Goal: Task Accomplishment & Management: Manage account settings

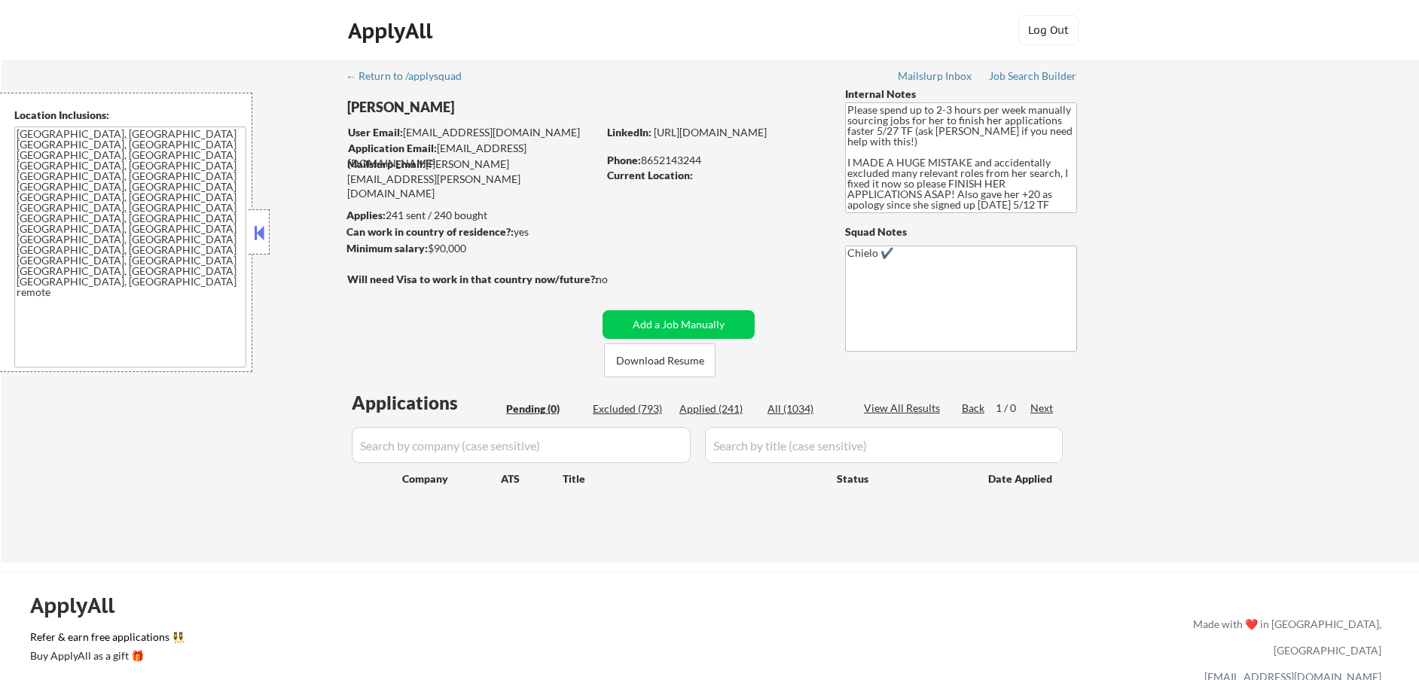
click at [724, 410] on div "Applied (241)" at bounding box center [716, 408] width 75 height 15
select select ""applied""
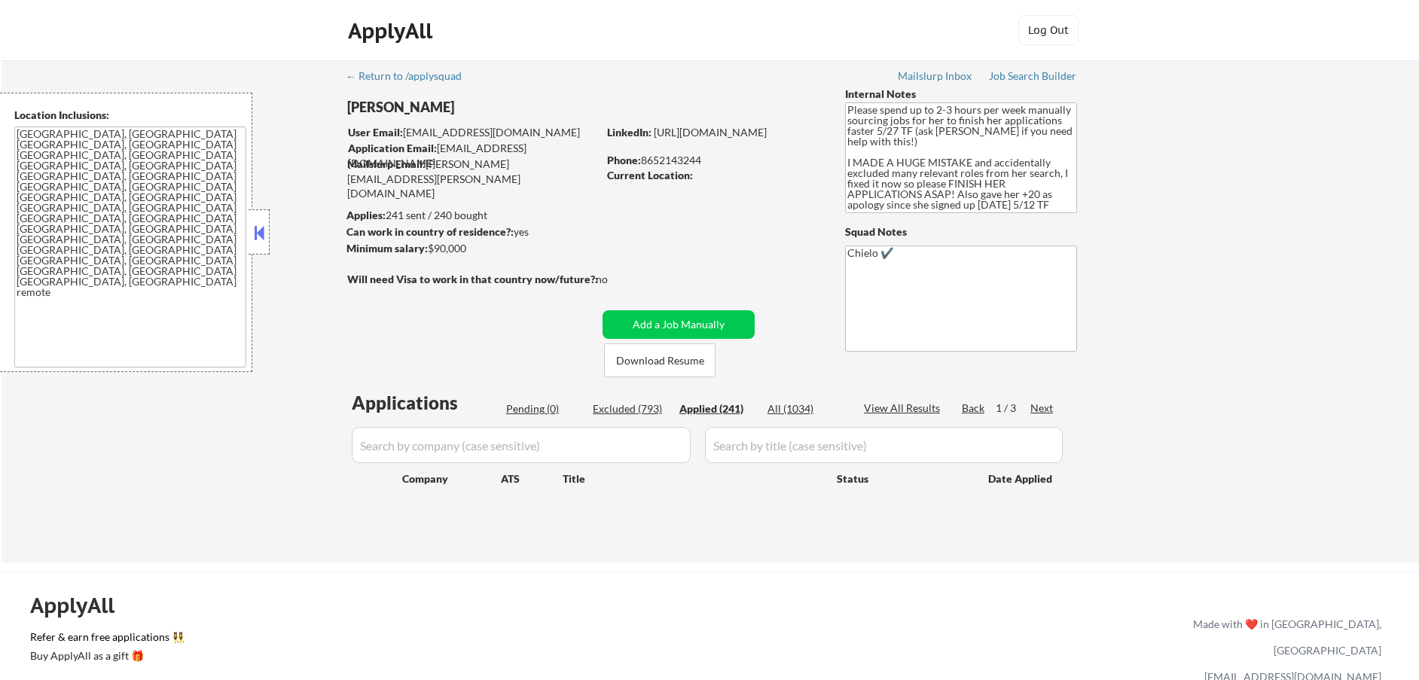
select select ""applied""
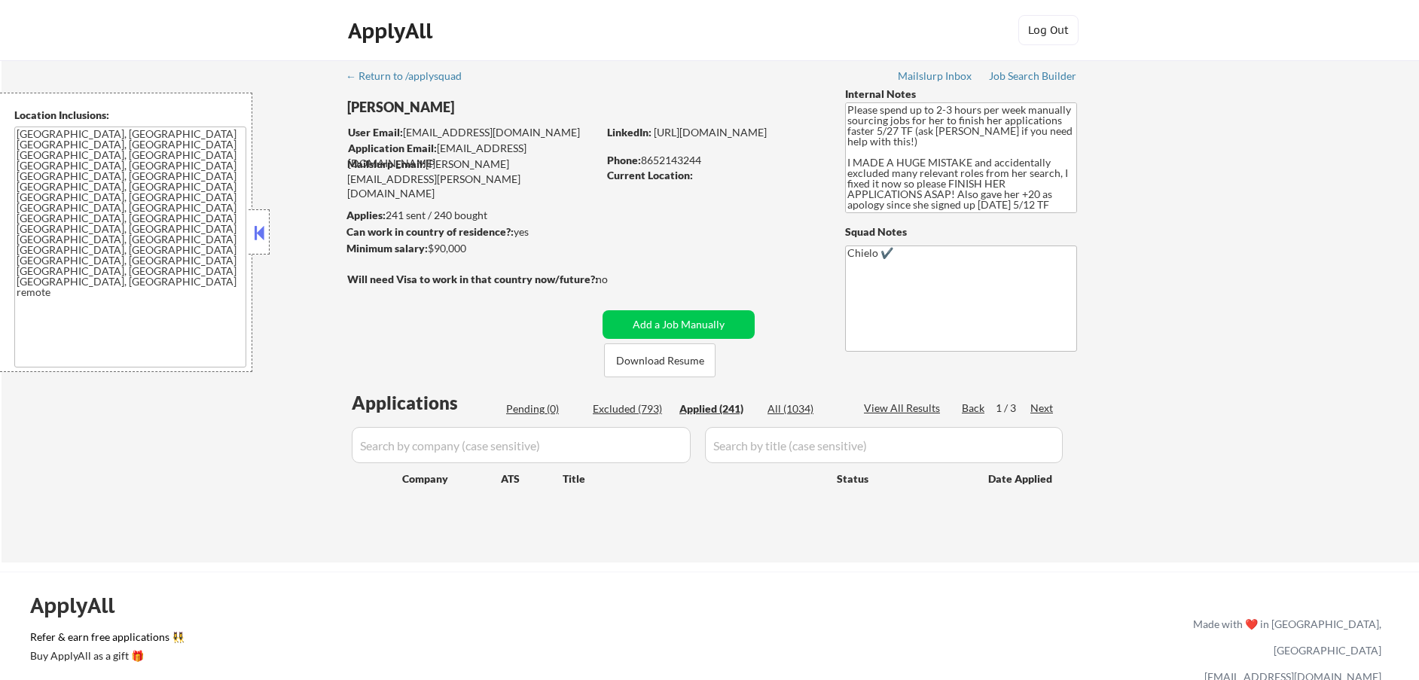
select select ""applied""
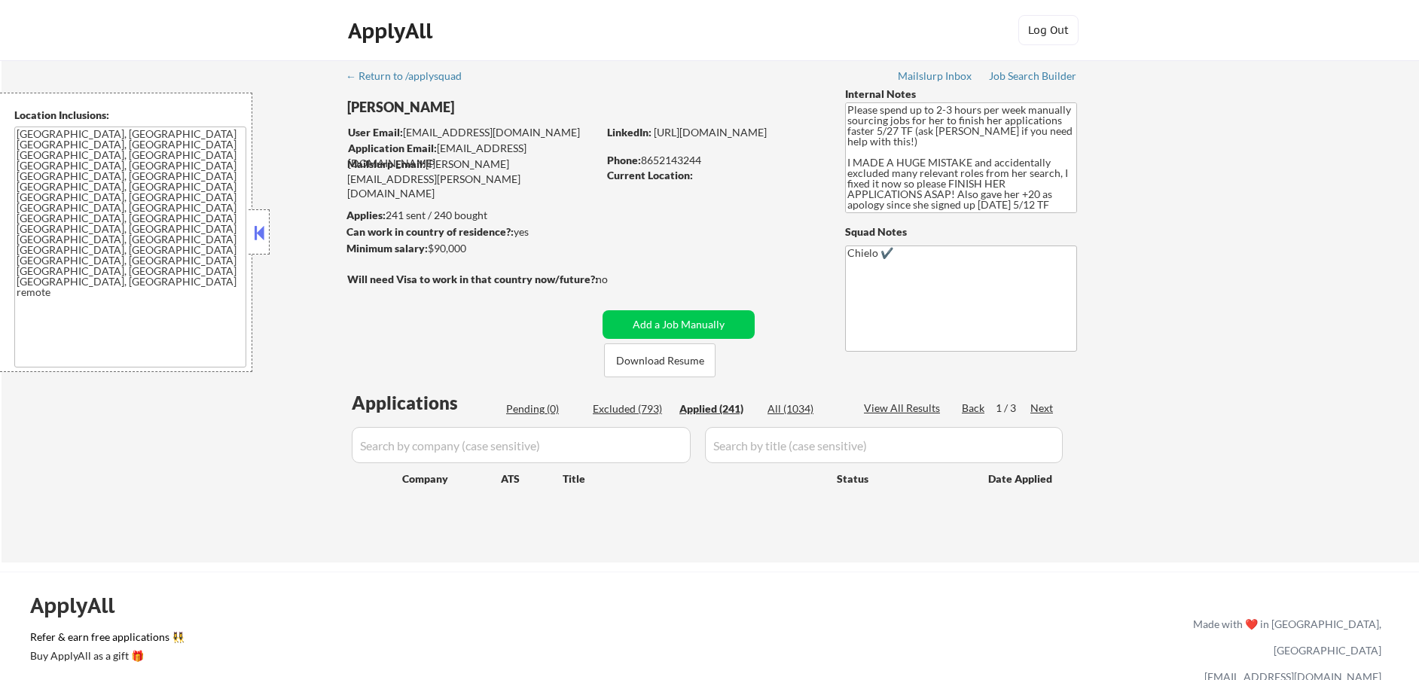
select select ""applied""
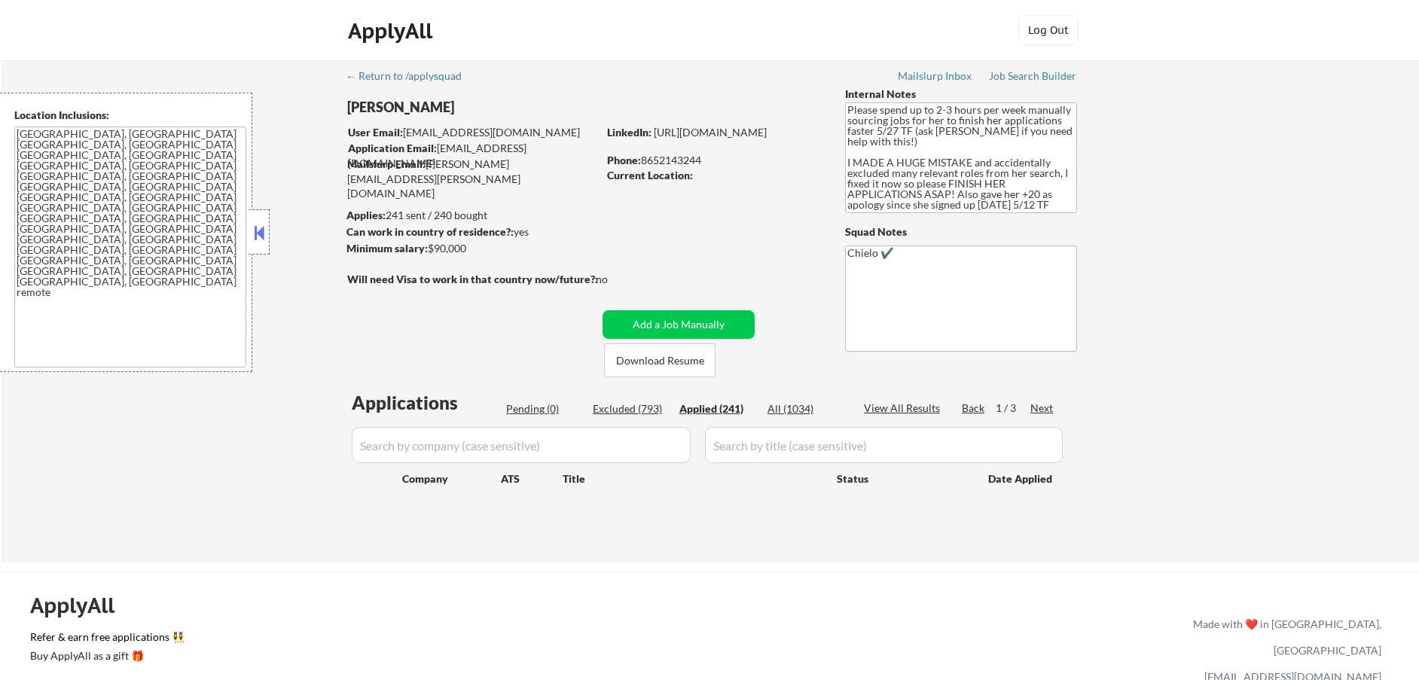
select select ""applied""
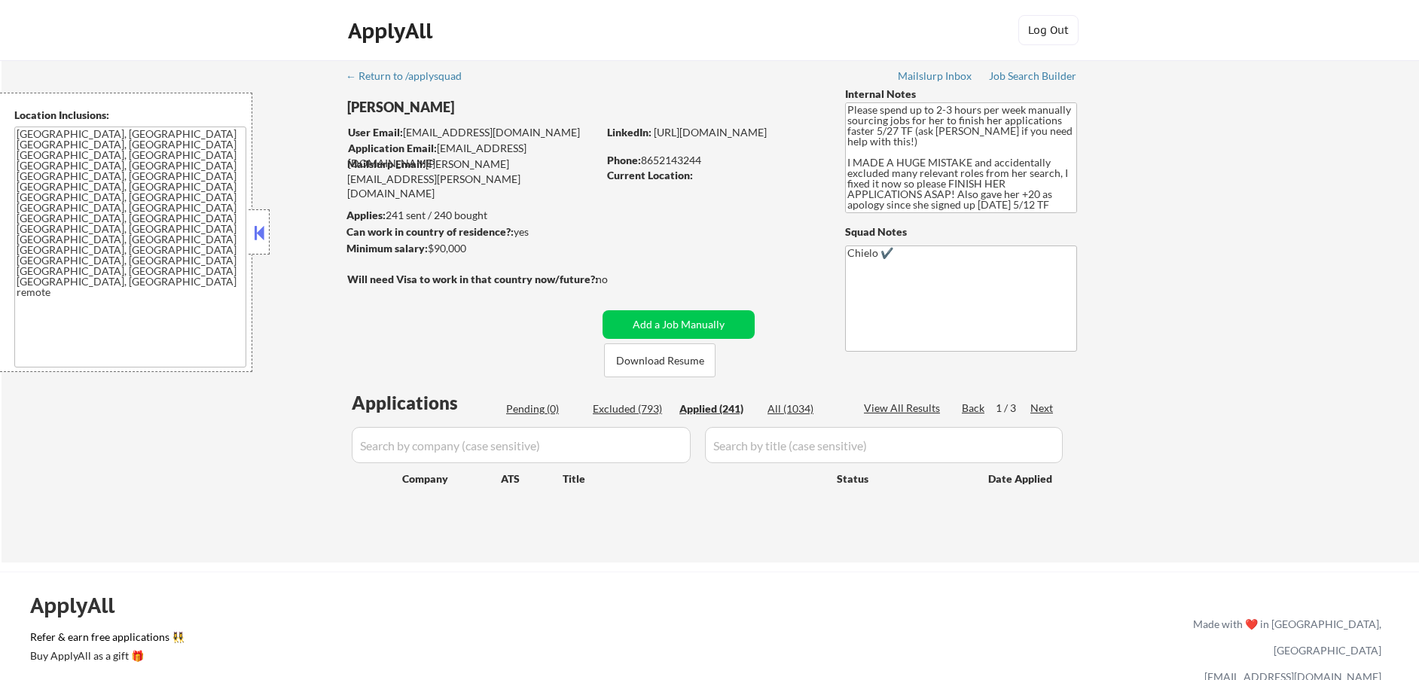
select select ""applied""
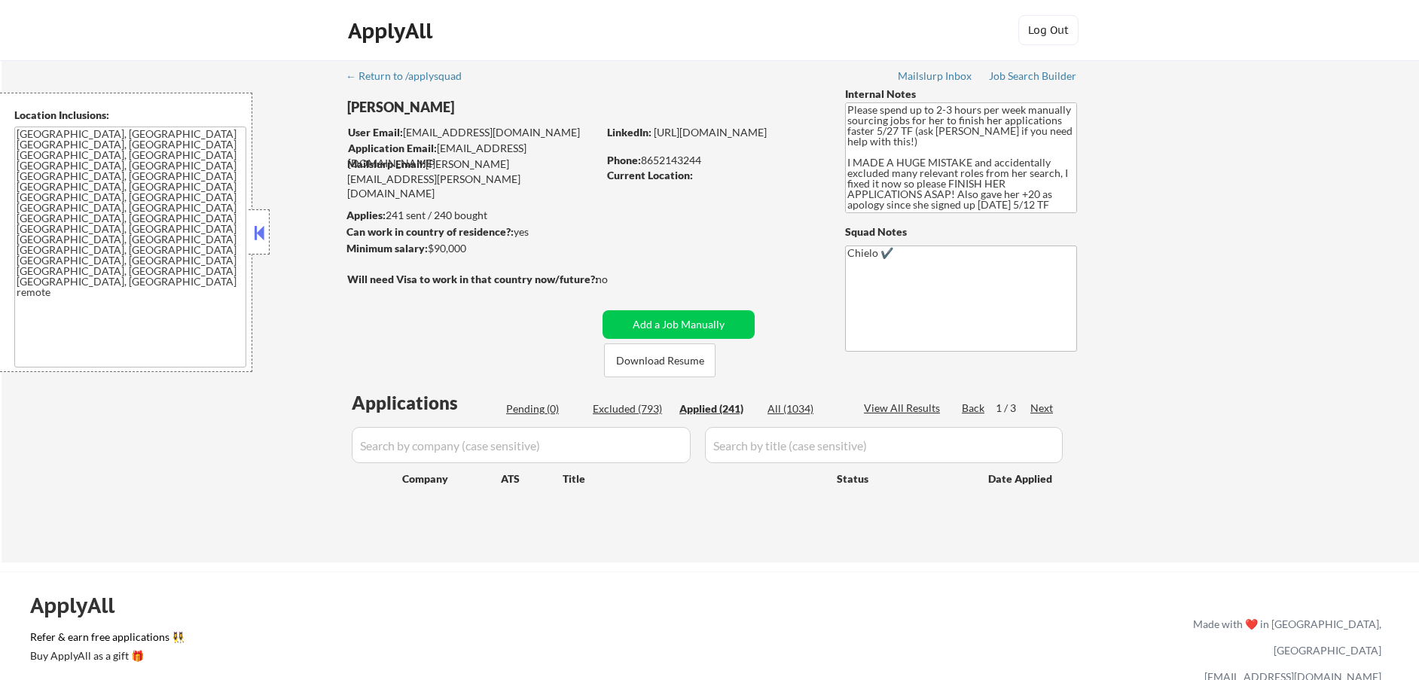
select select ""applied""
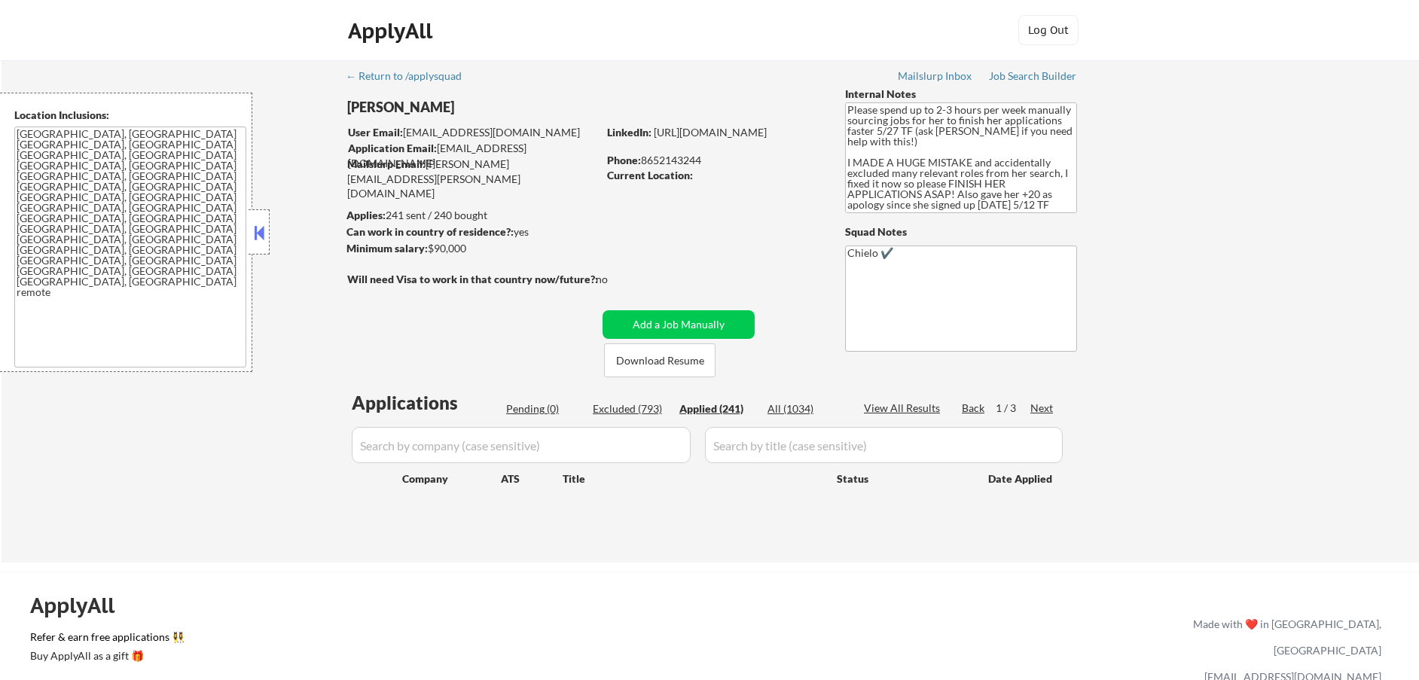
select select ""applied""
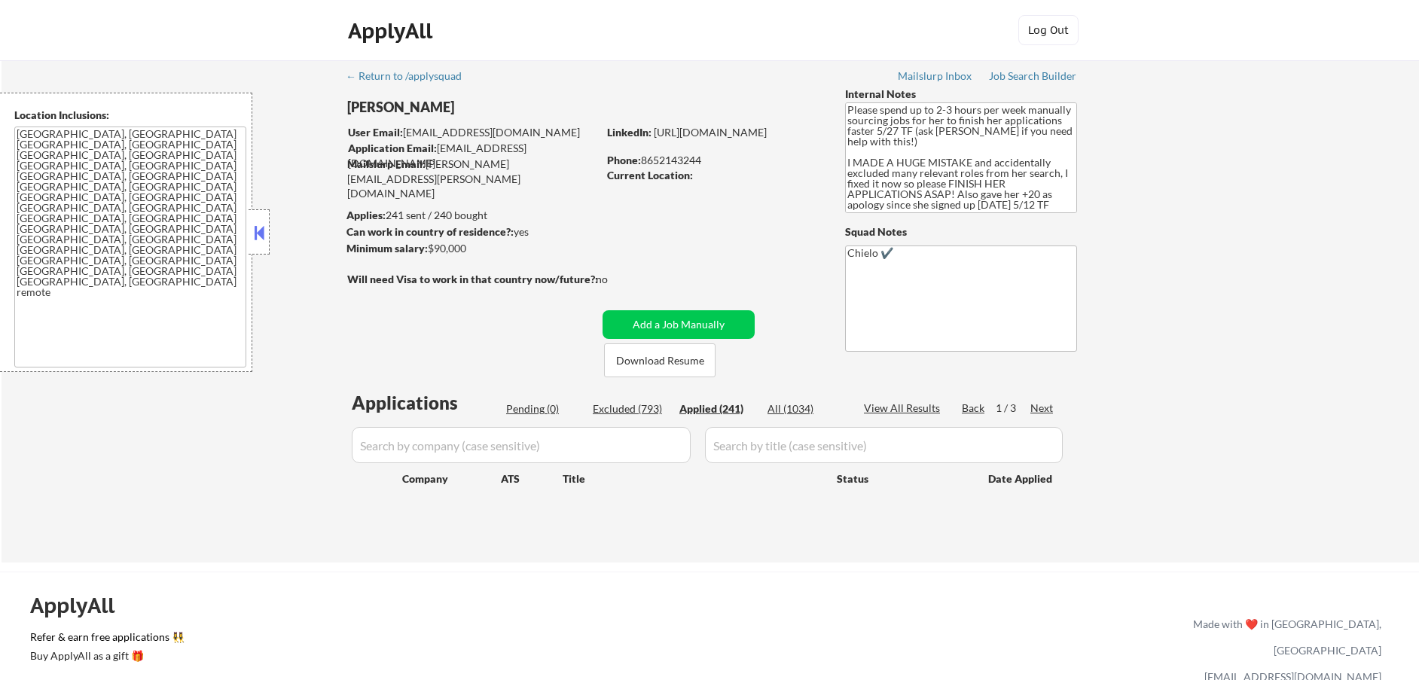
select select ""applied""
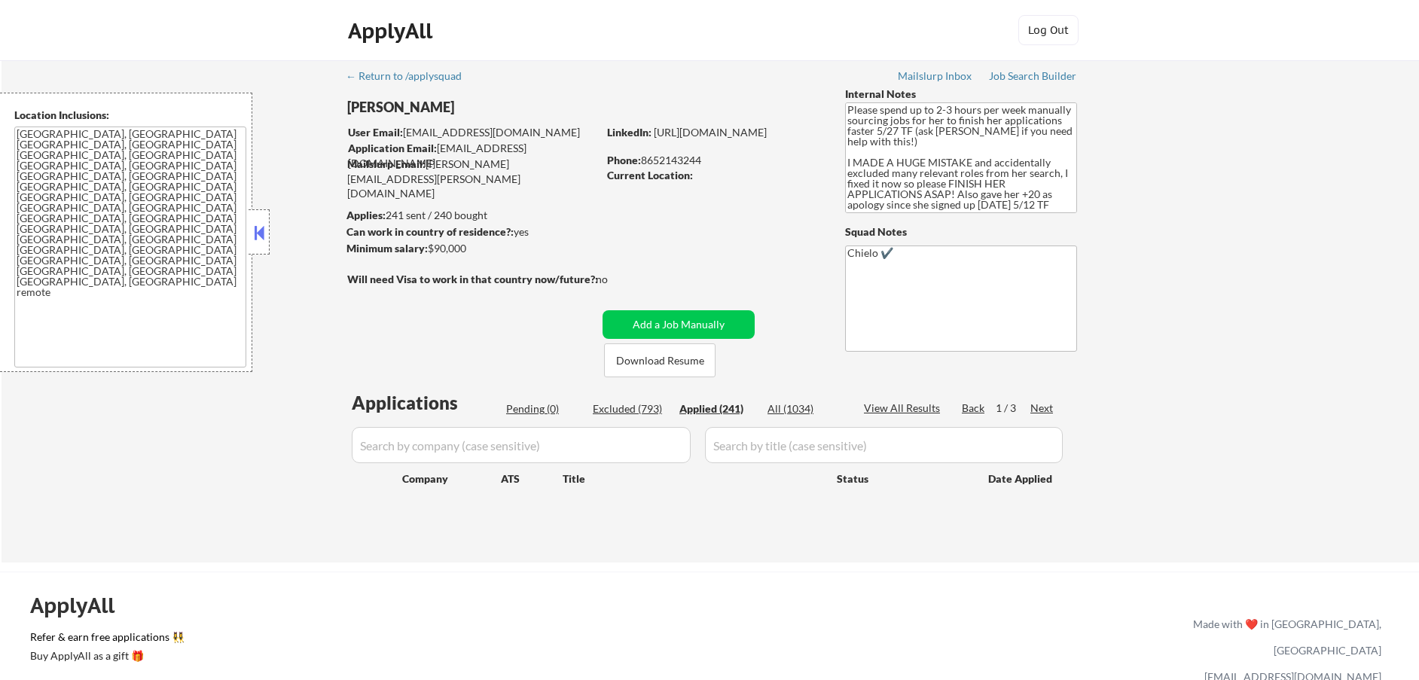
select select ""applied""
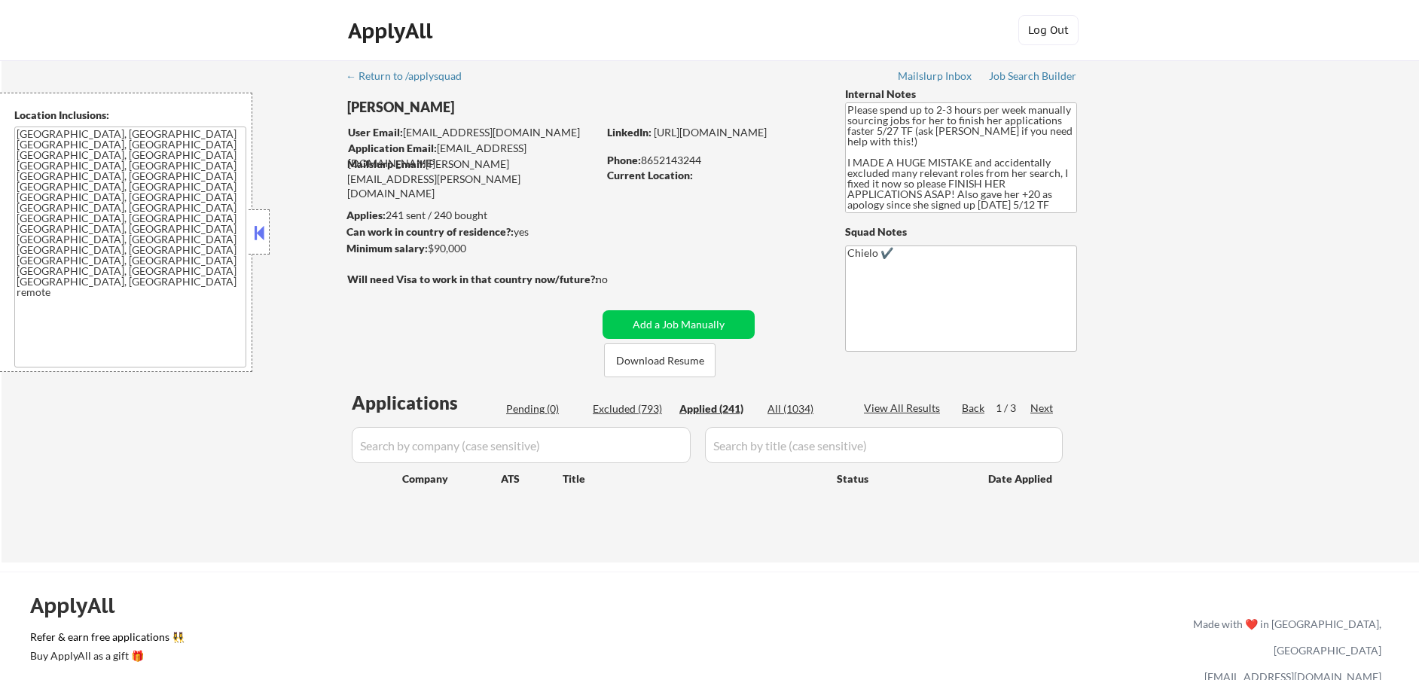
select select ""applied""
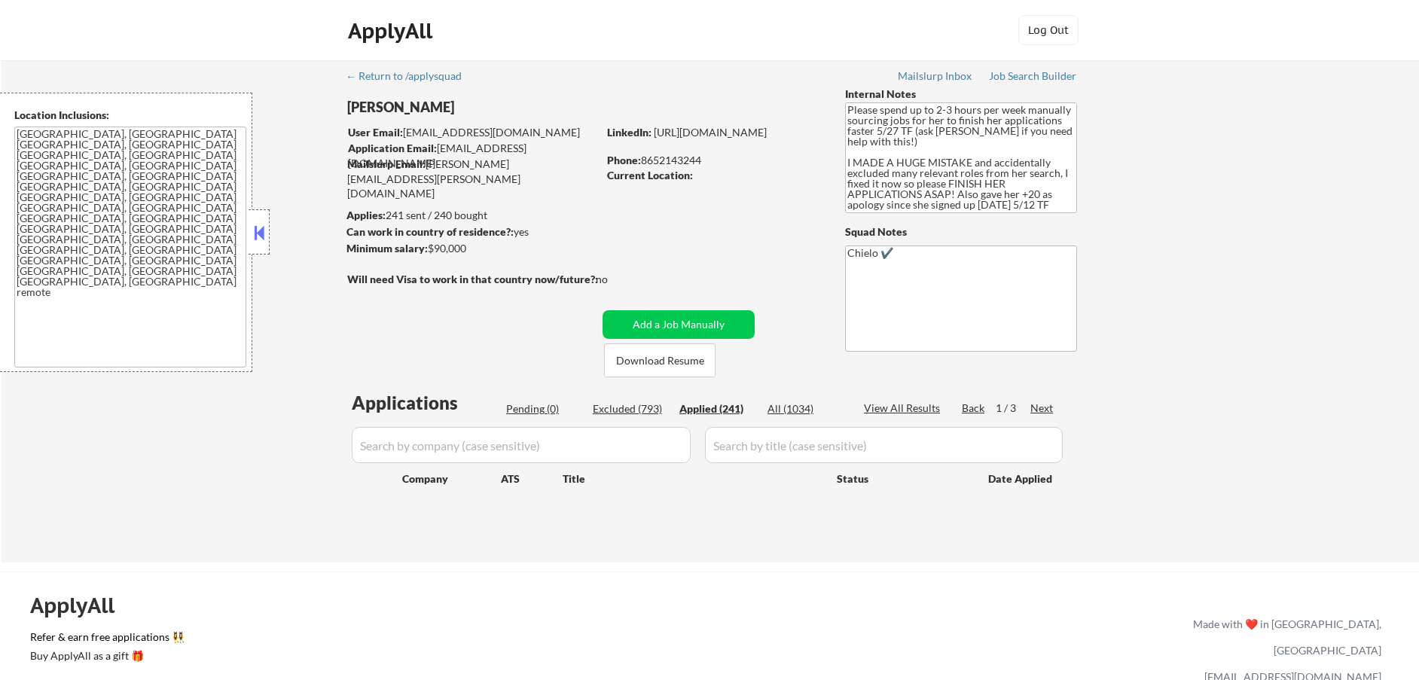
select select ""applied""
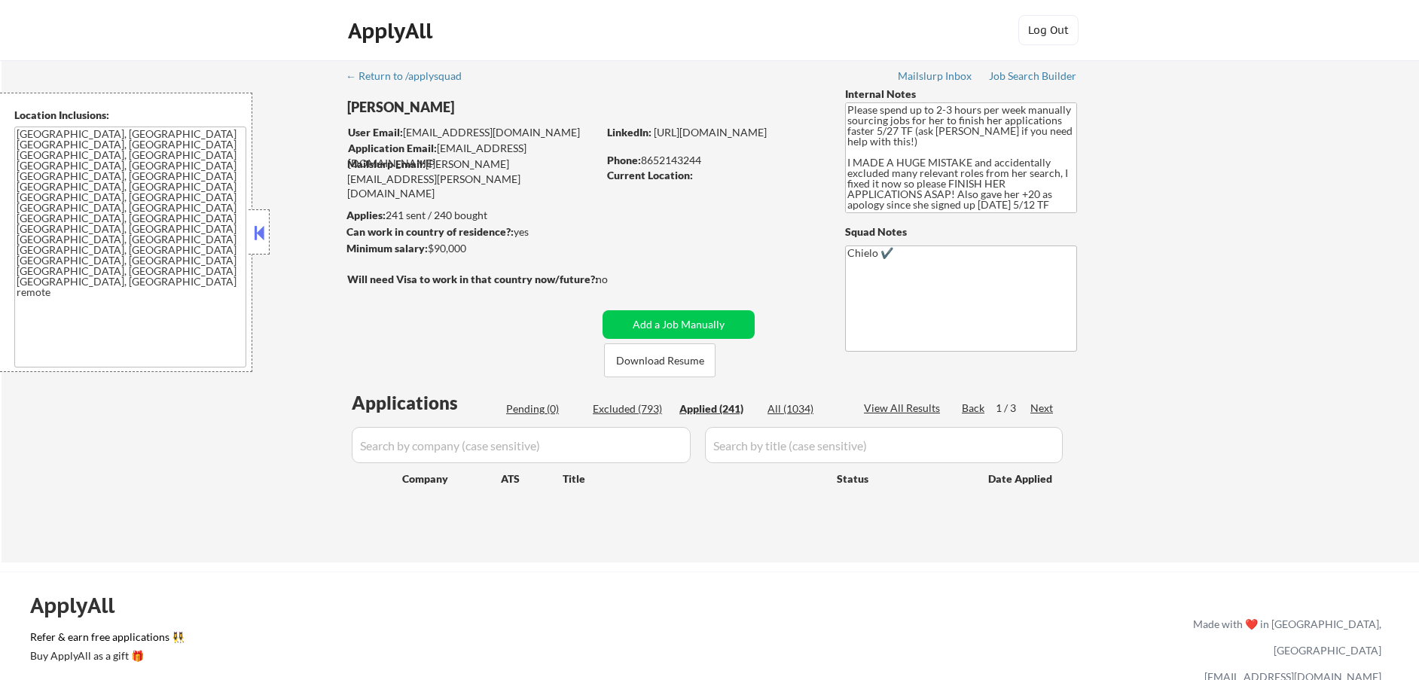
select select ""applied""
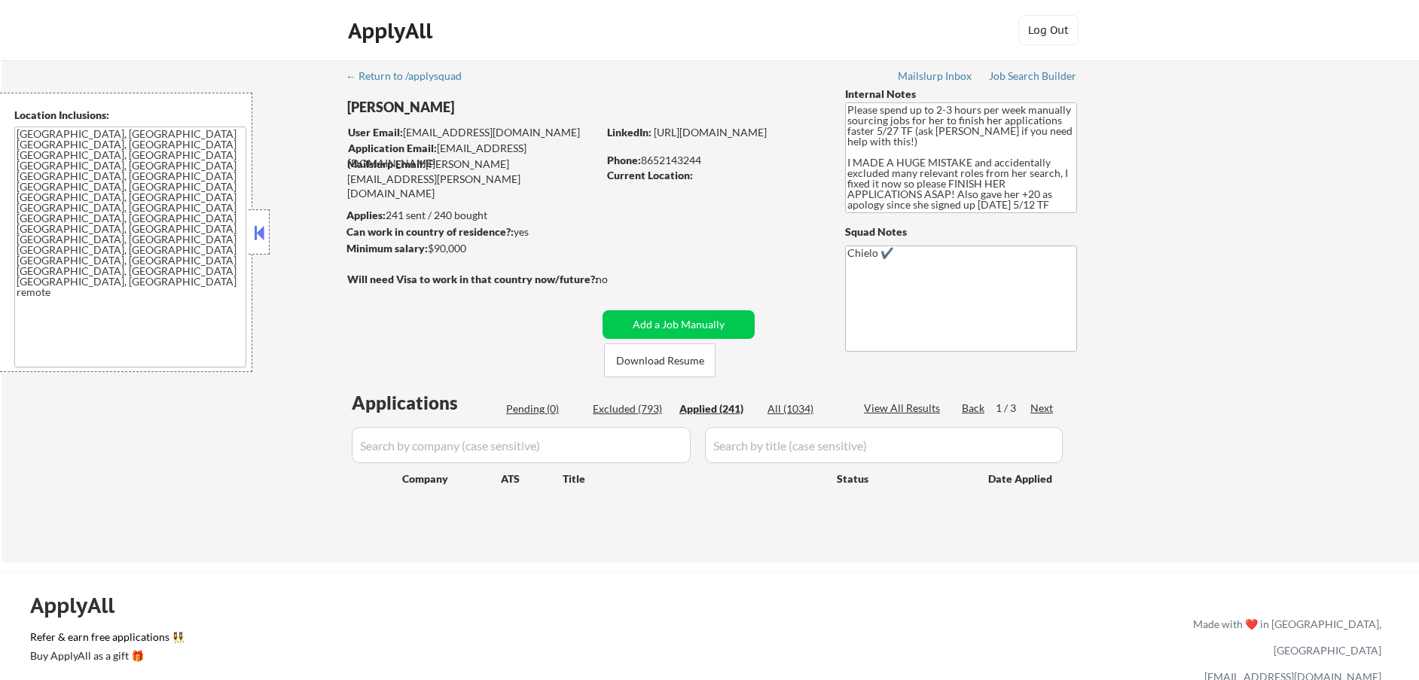
select select ""applied""
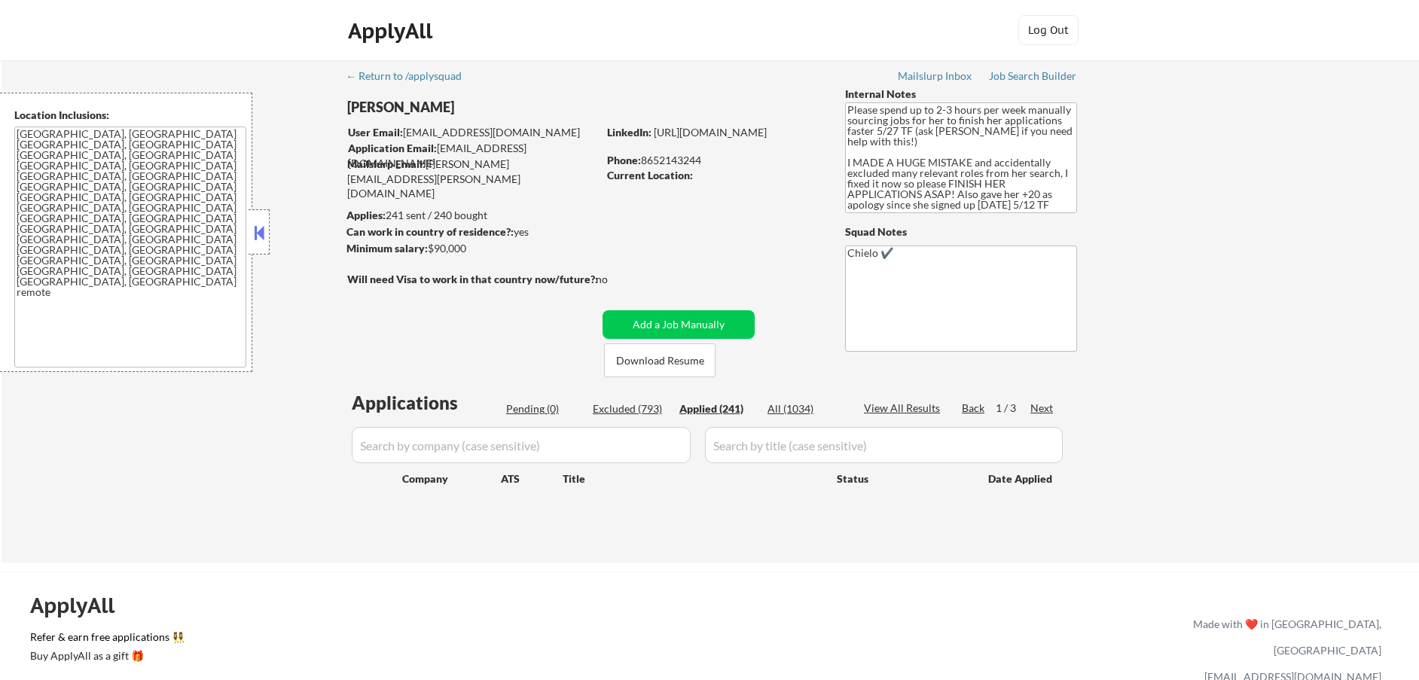
select select ""applied""
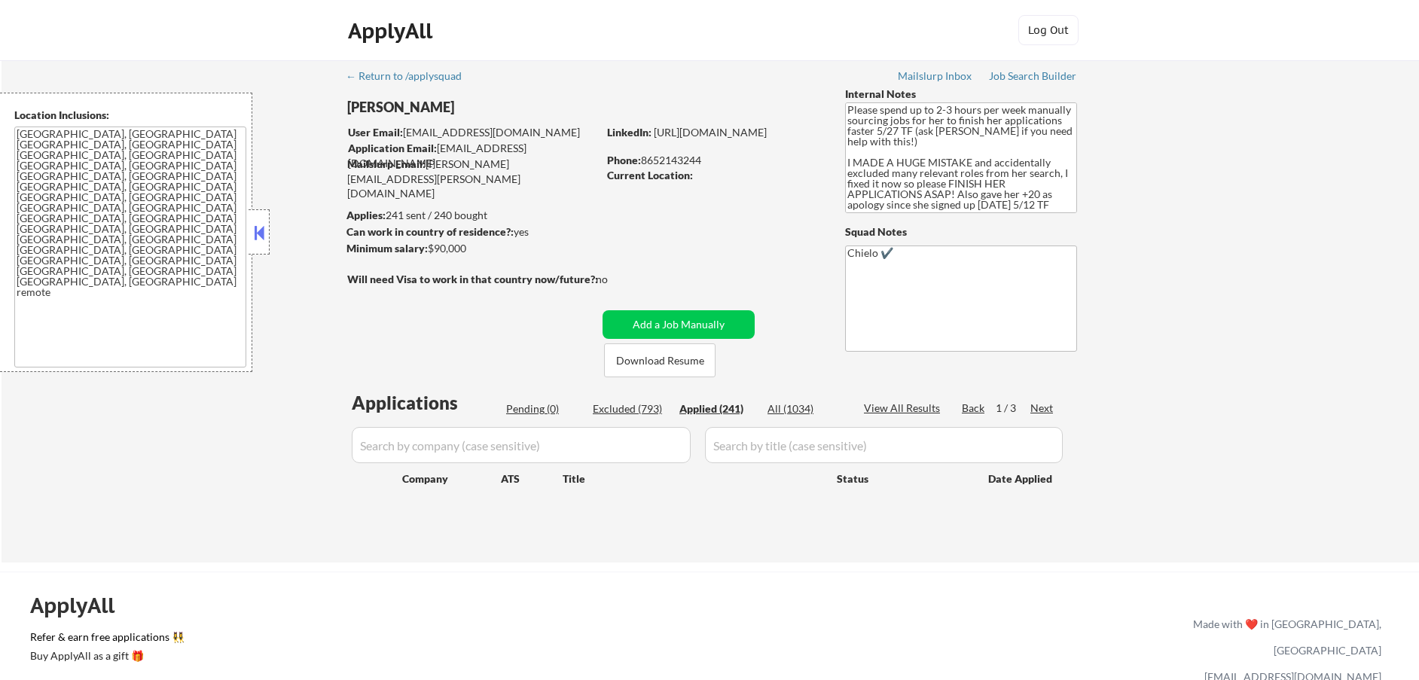
select select ""applied""
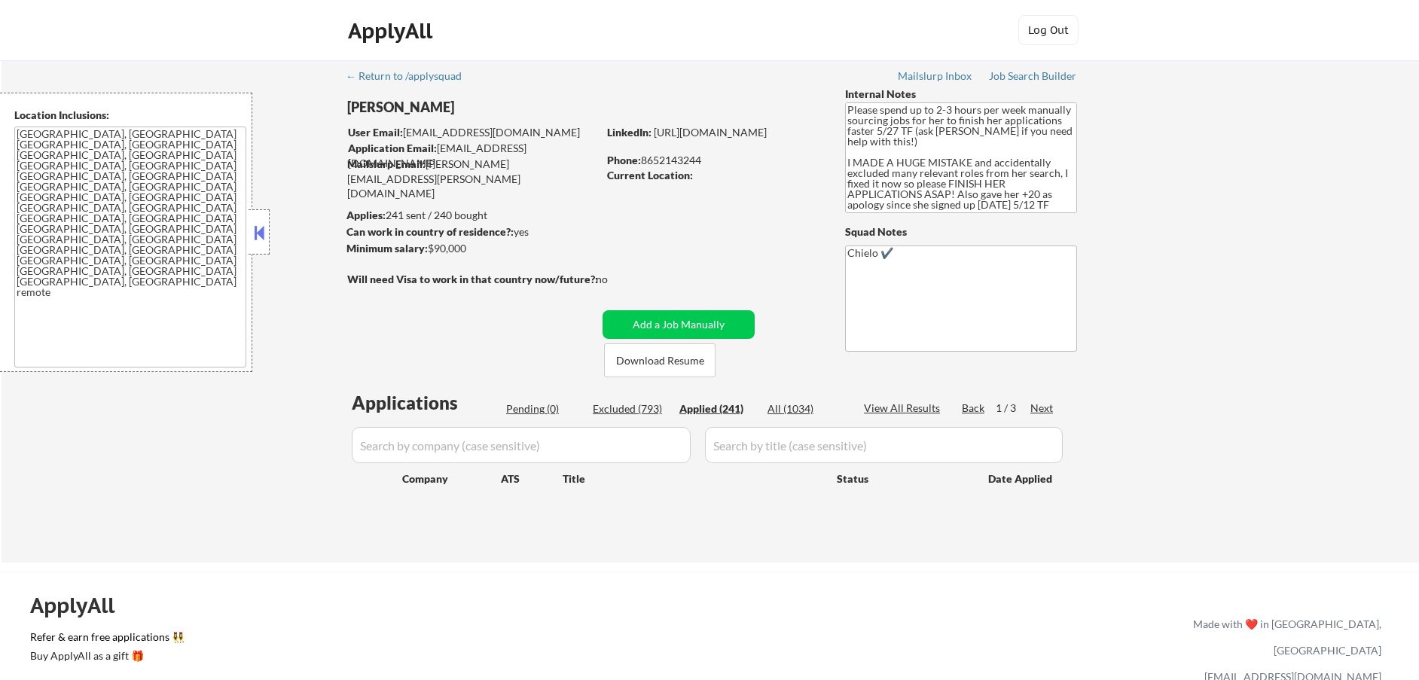
select select ""applied""
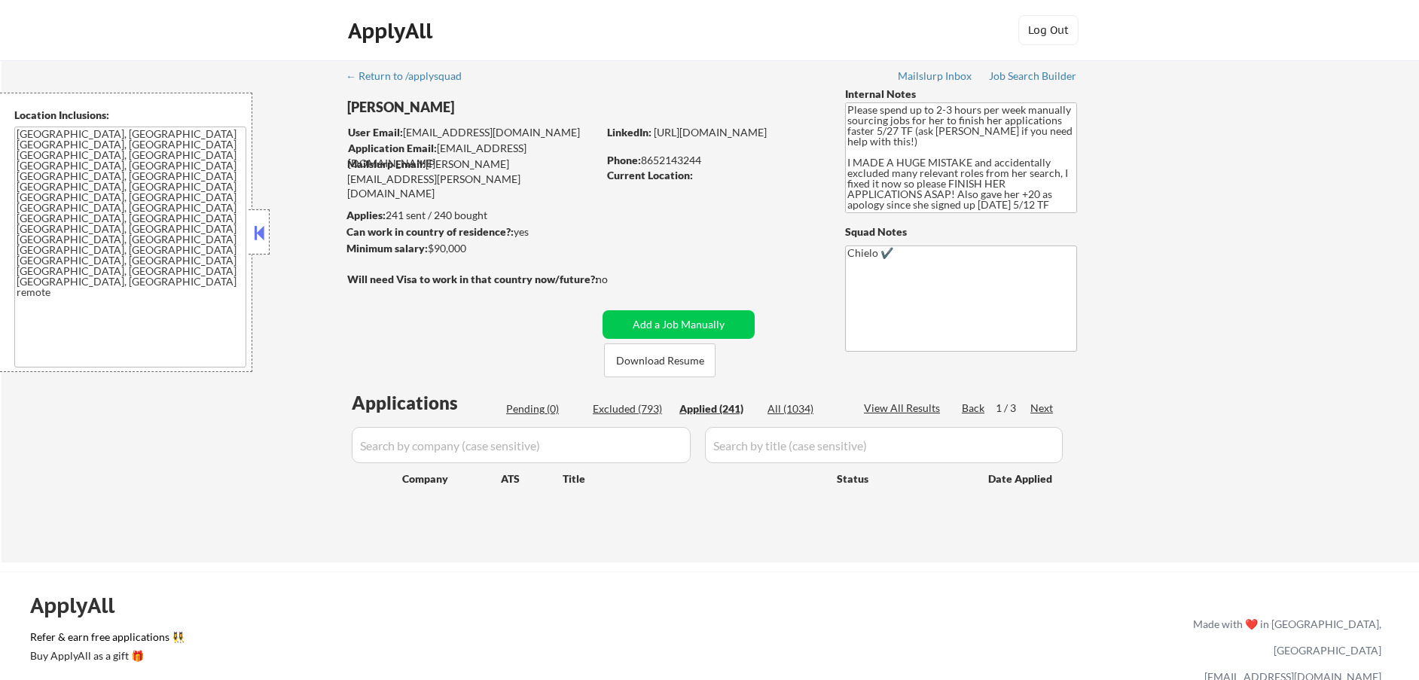
select select ""applied""
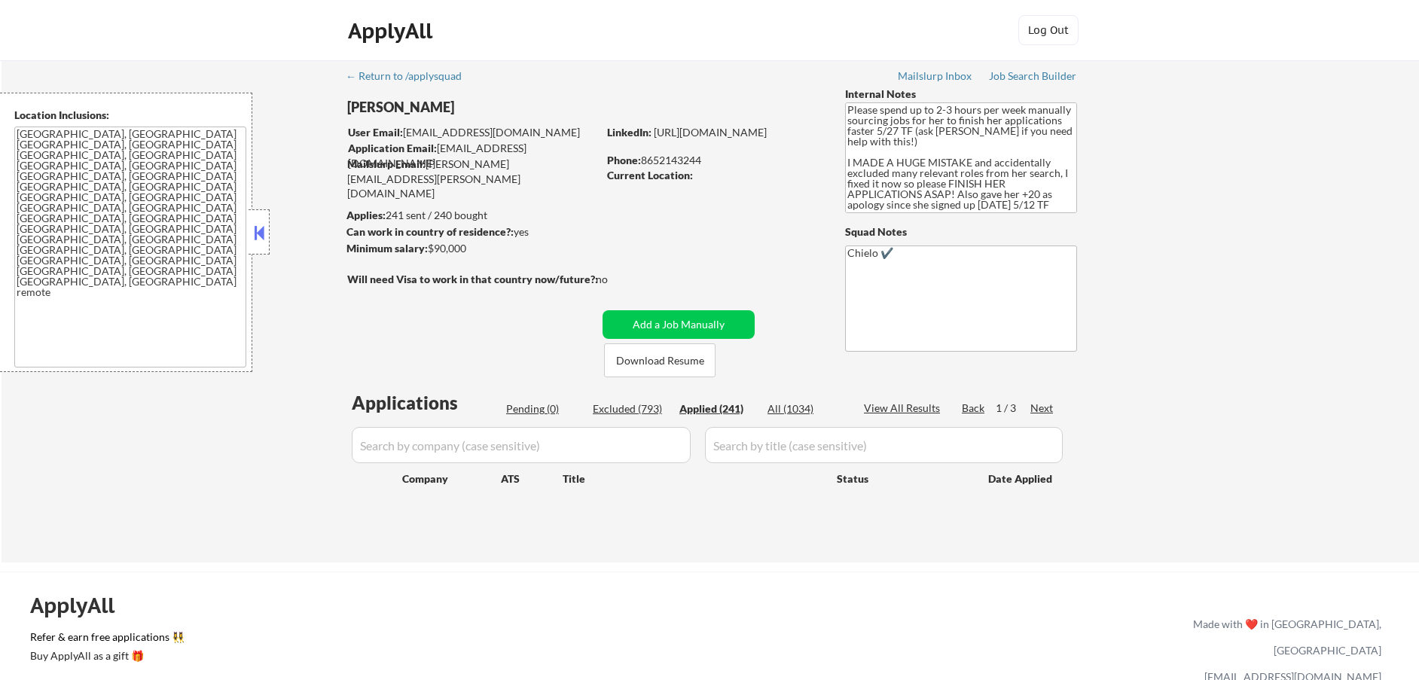
select select ""applied""
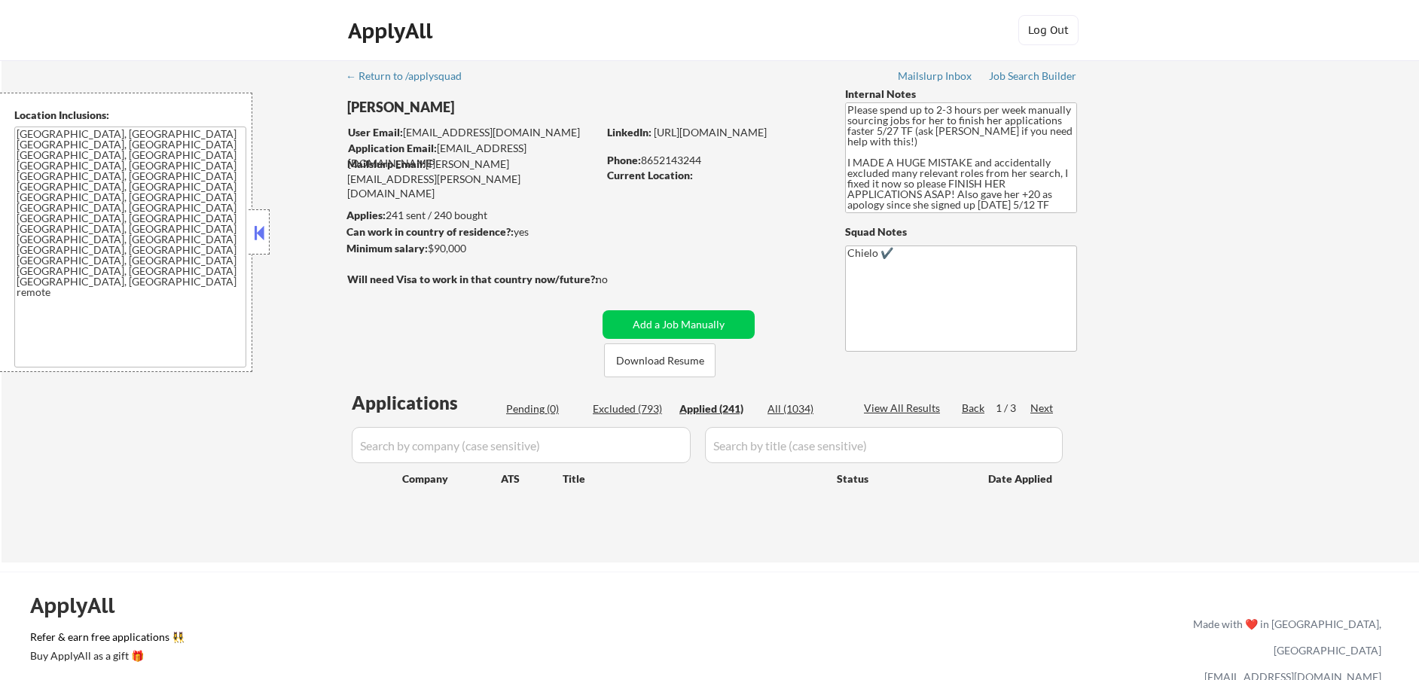
select select ""applied""
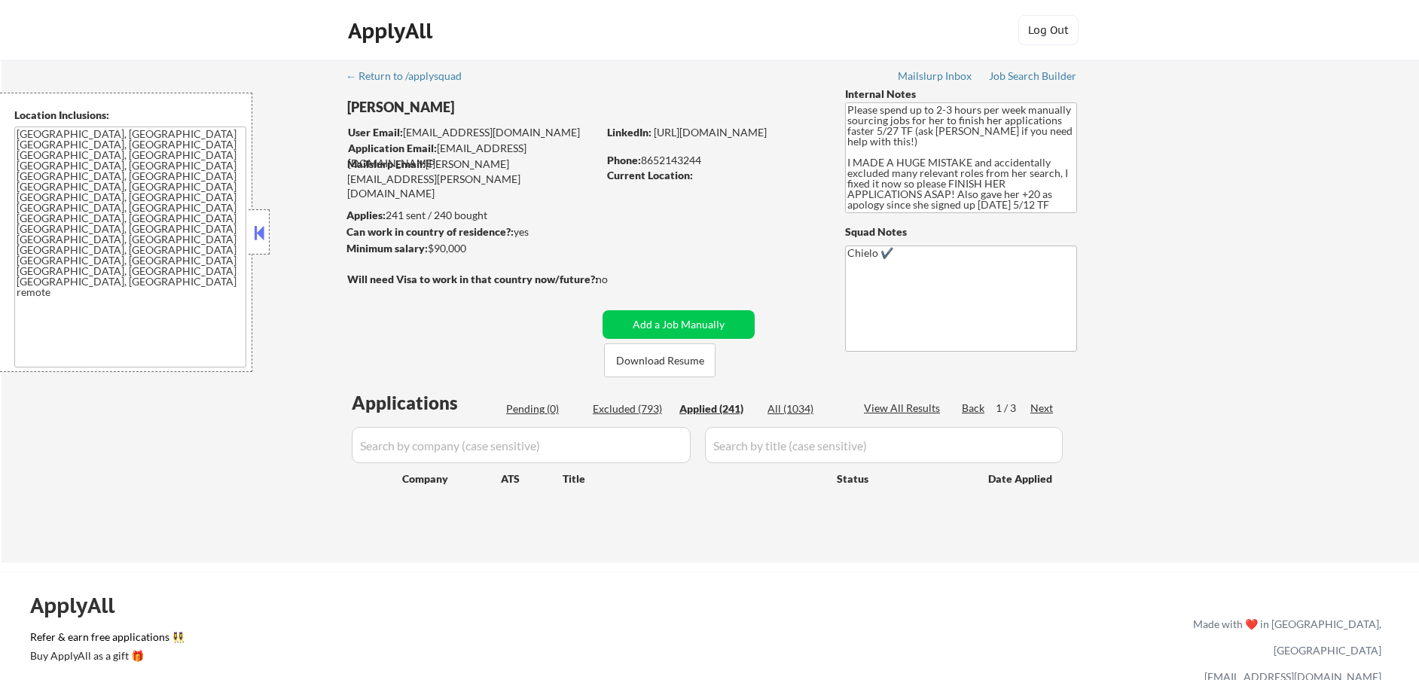
select select ""applied""
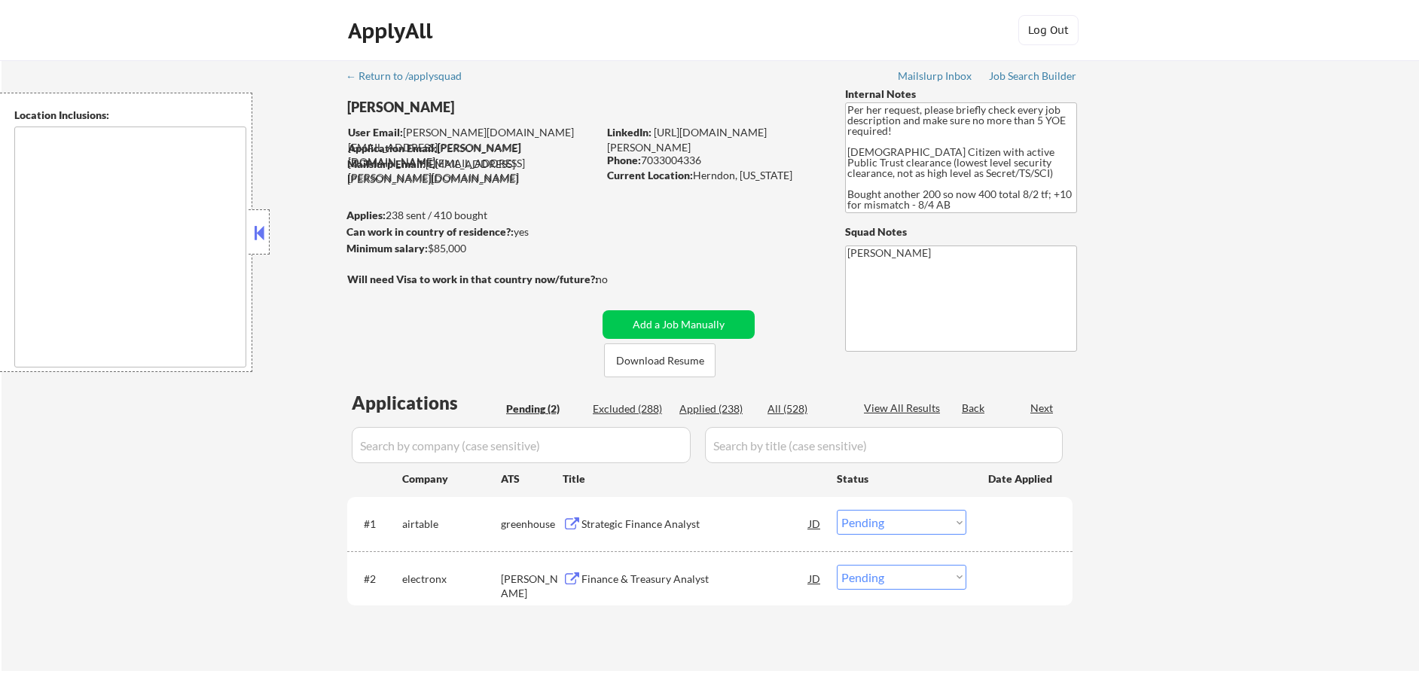
select select ""pending""
click at [731, 407] on div "Applied (238)" at bounding box center [716, 408] width 75 height 15
select select ""applied""
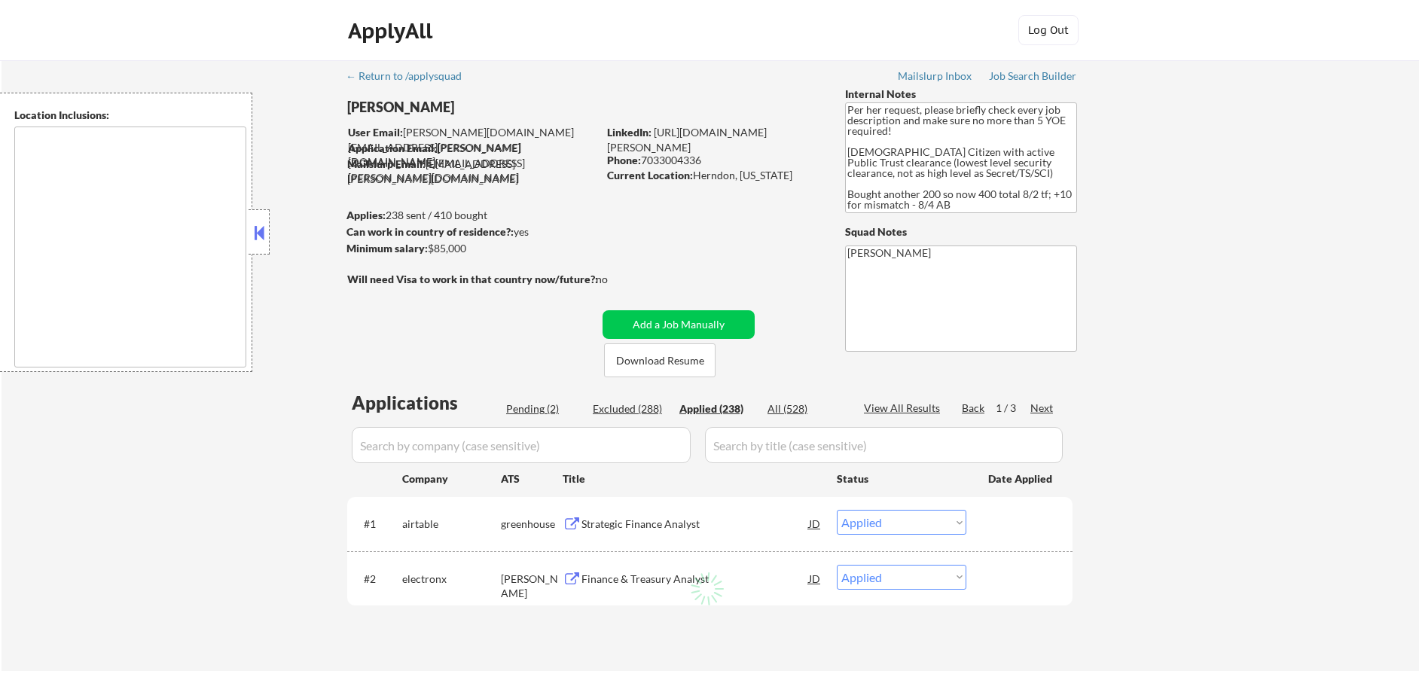
select select ""applied""
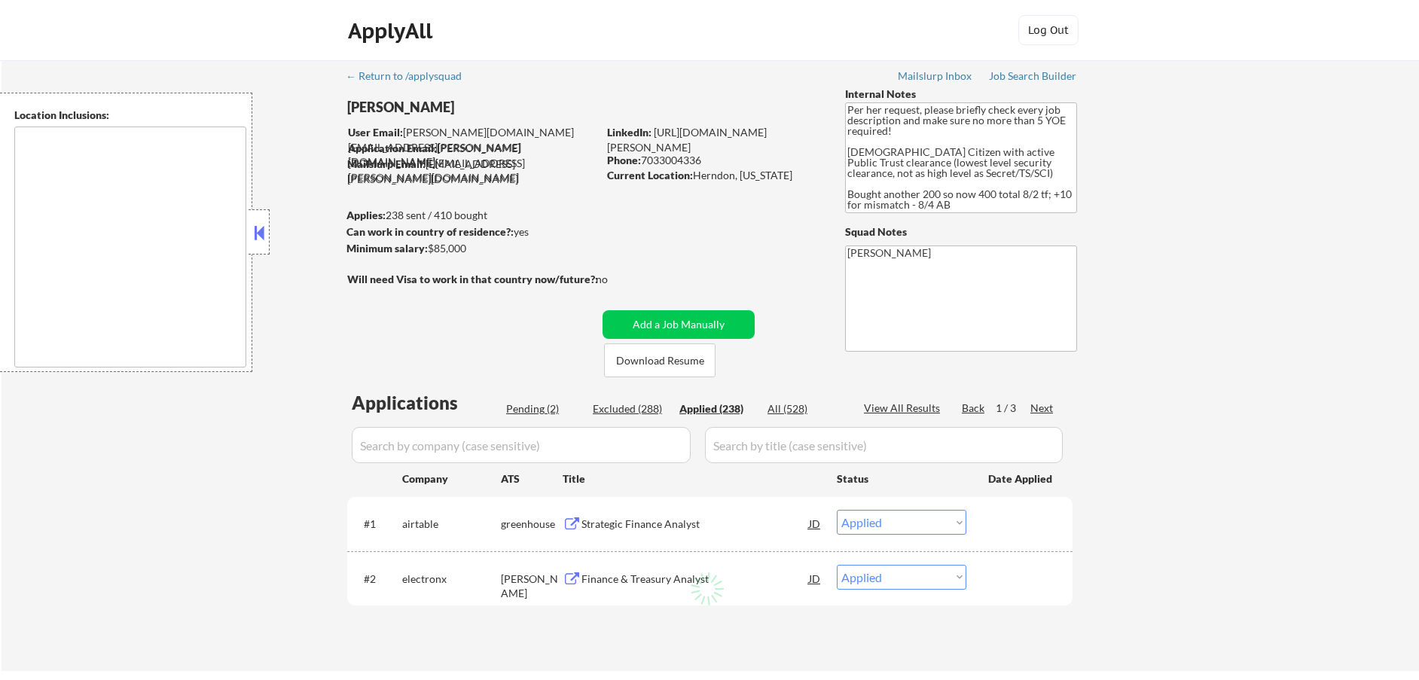
select select ""applied""
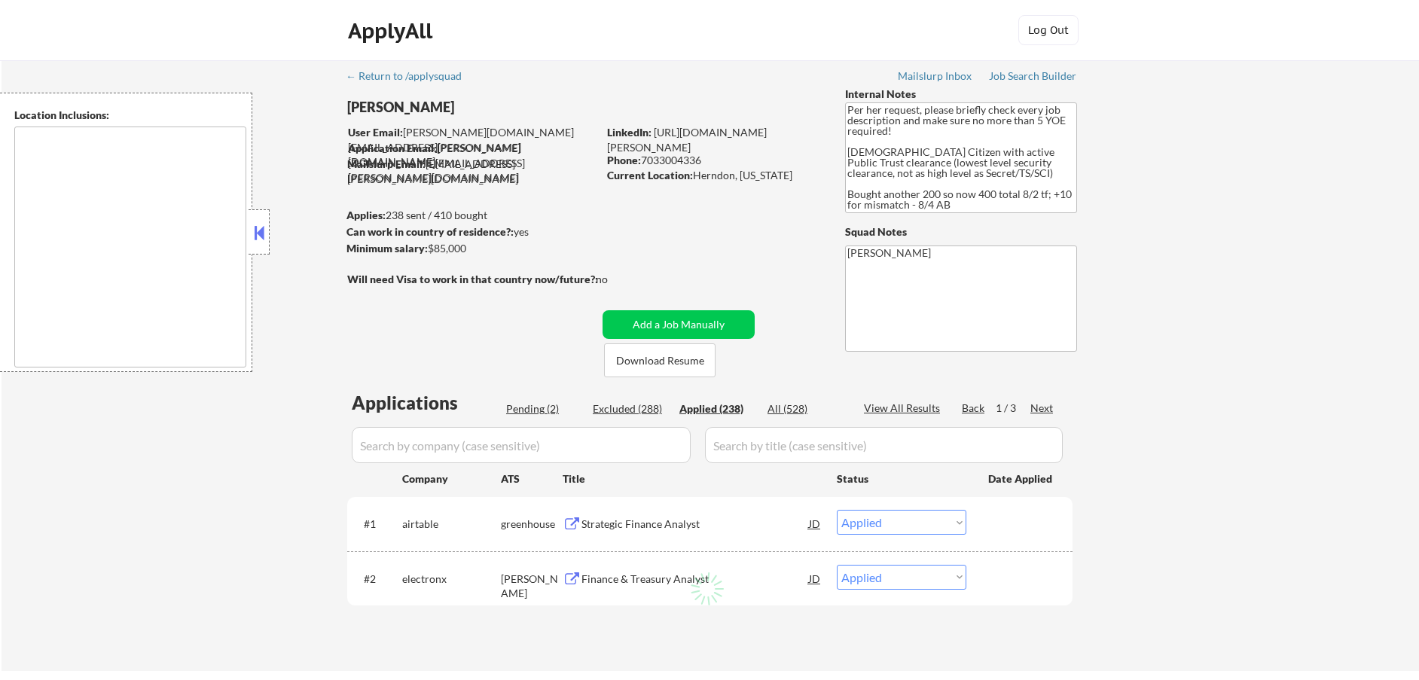
select select ""applied""
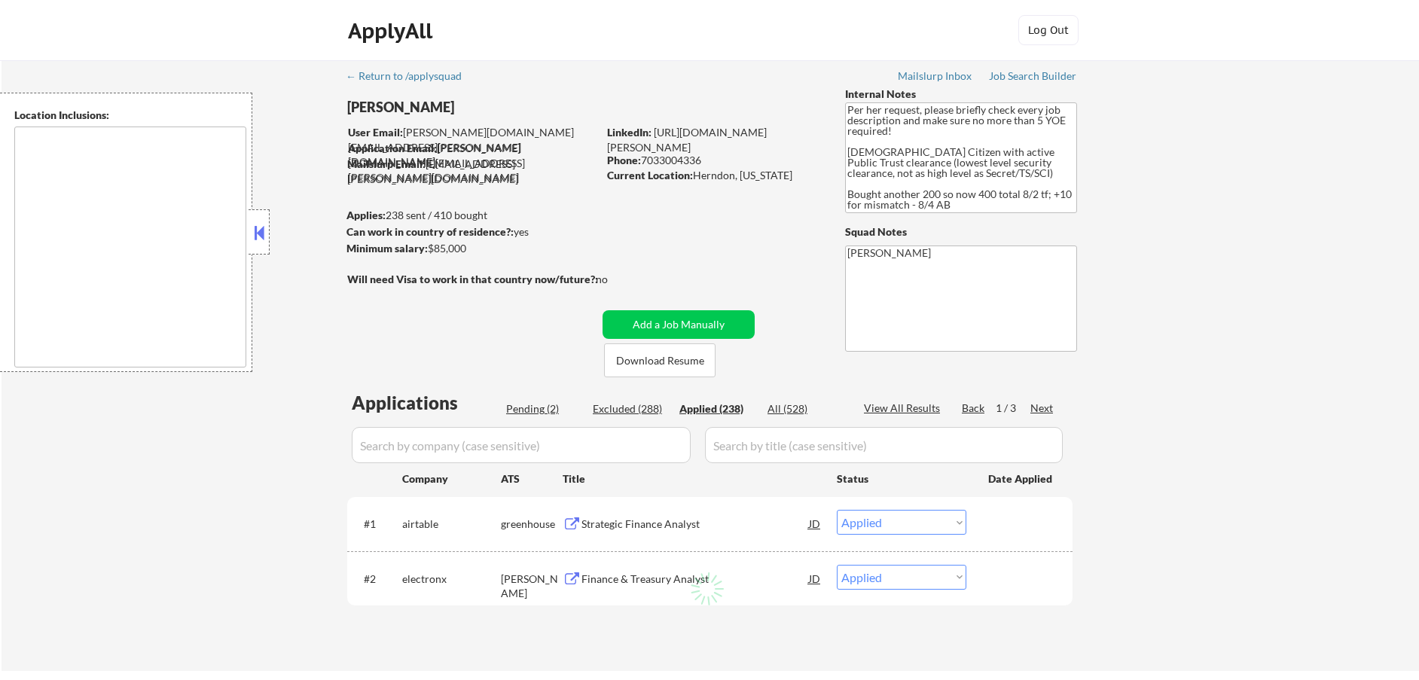
select select ""applied""
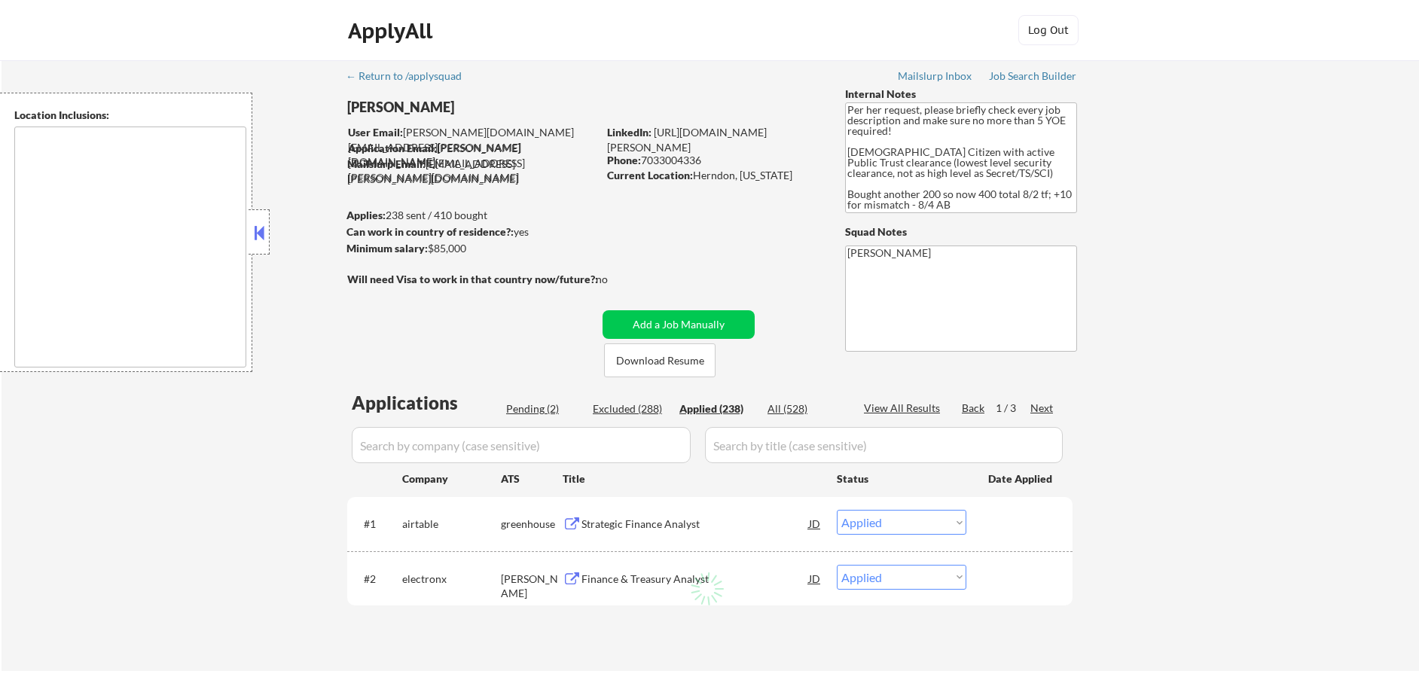
select select ""applied""
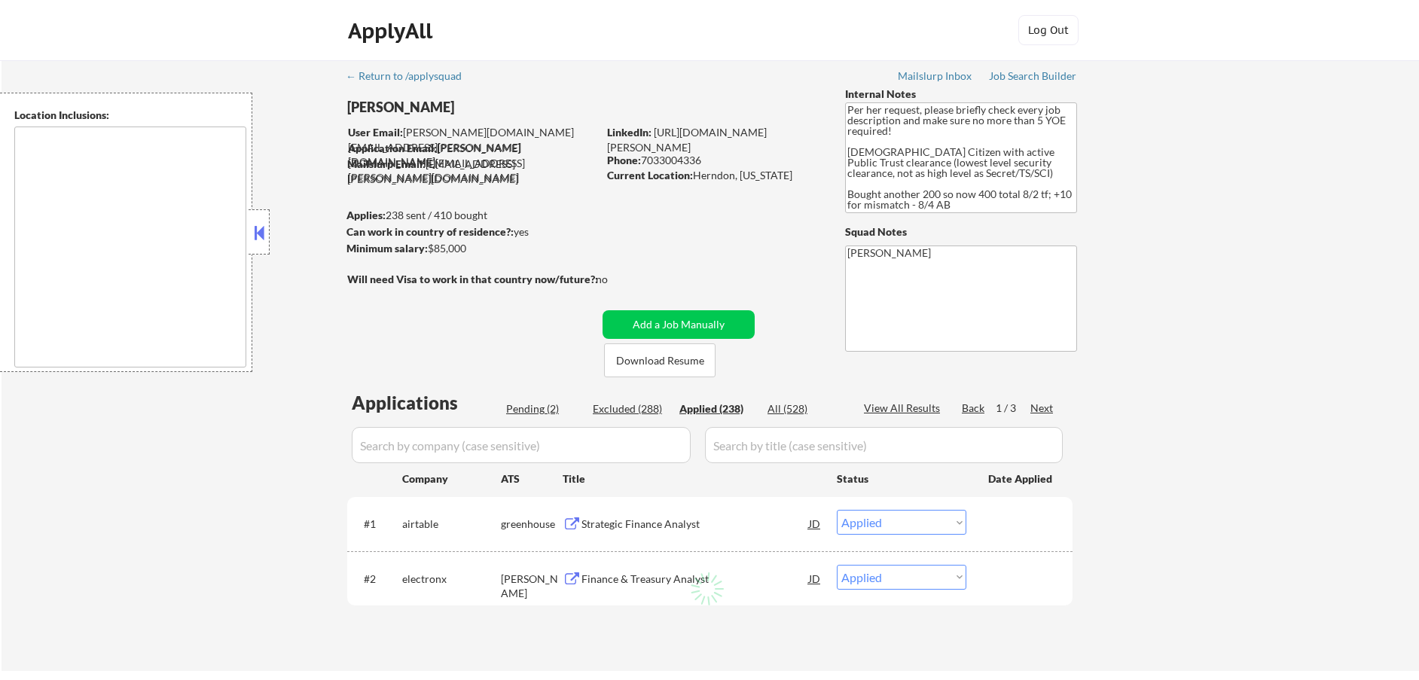
select select ""applied""
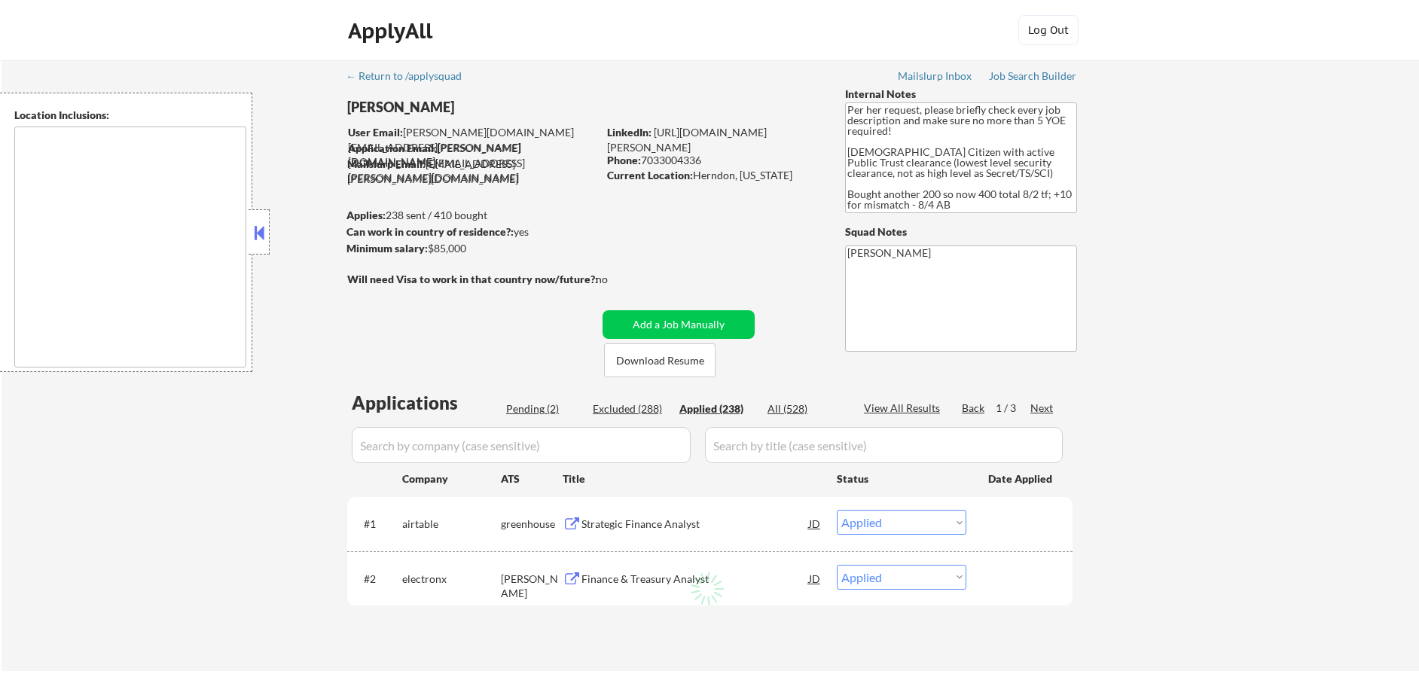
select select ""applied""
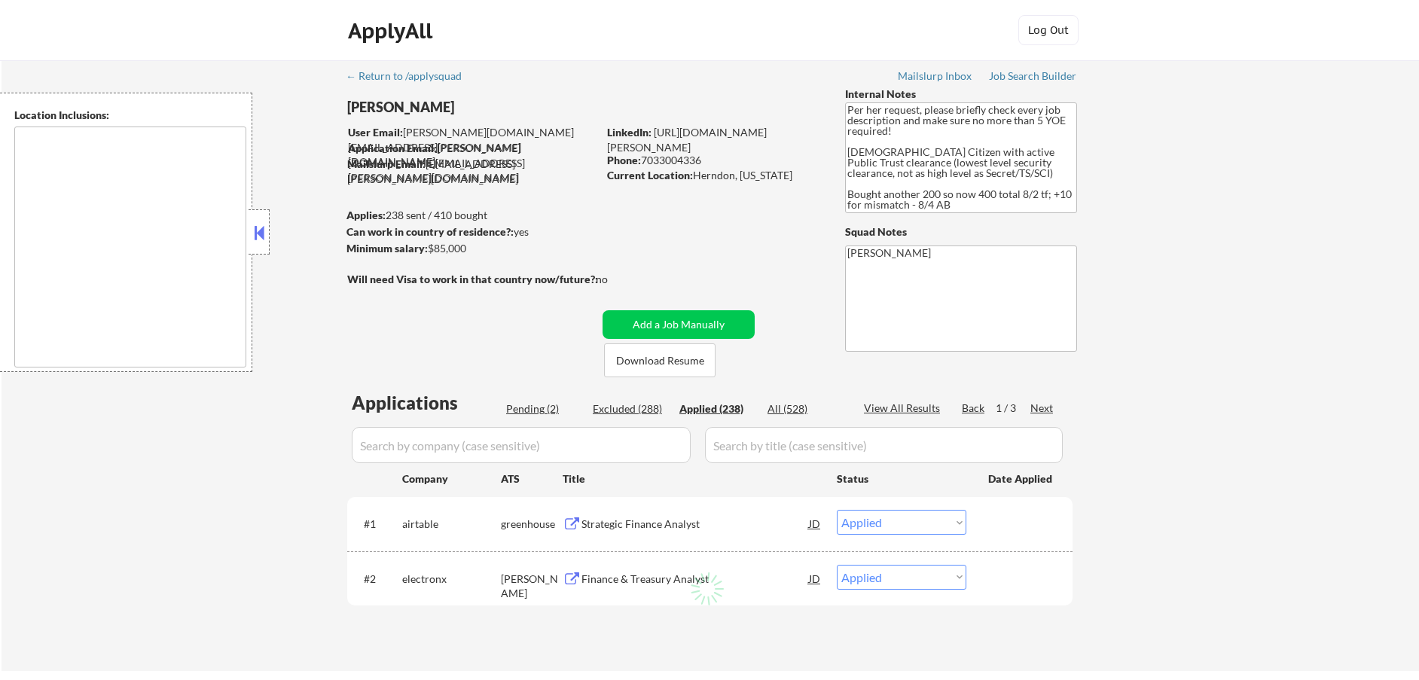
select select ""applied""
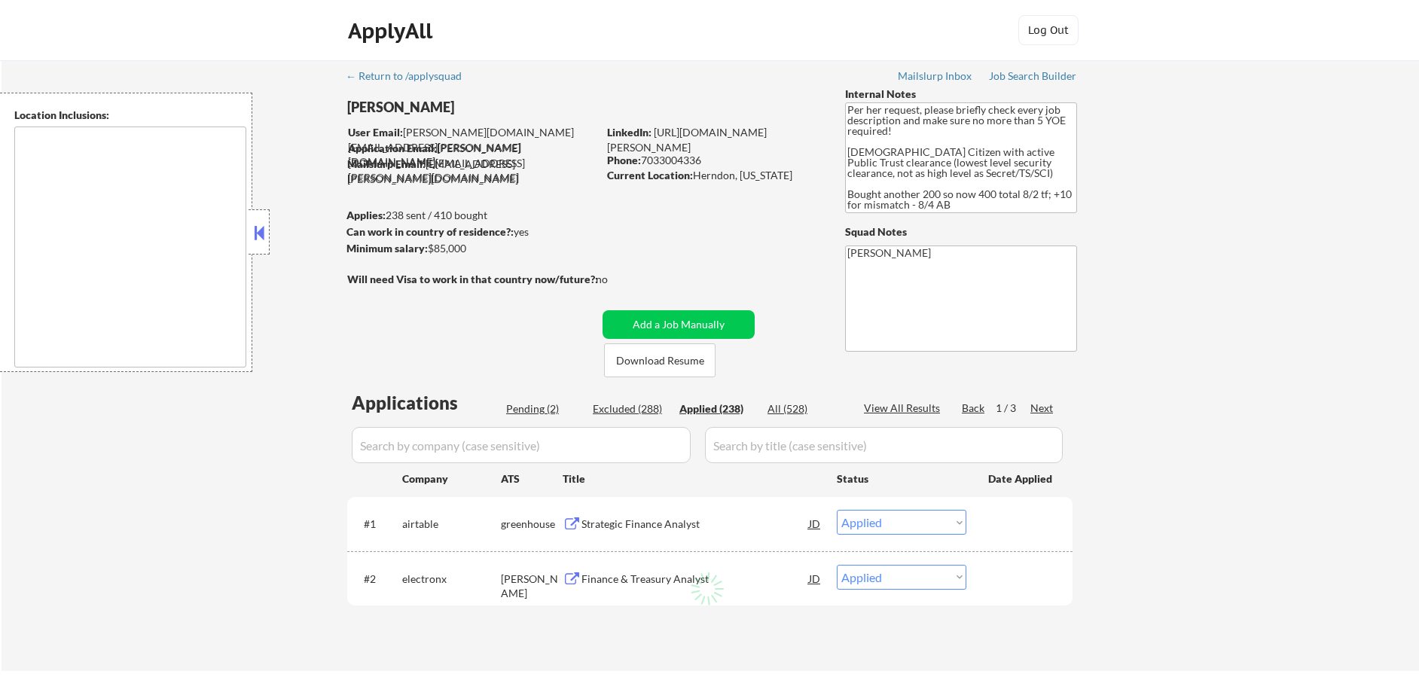
select select ""applied""
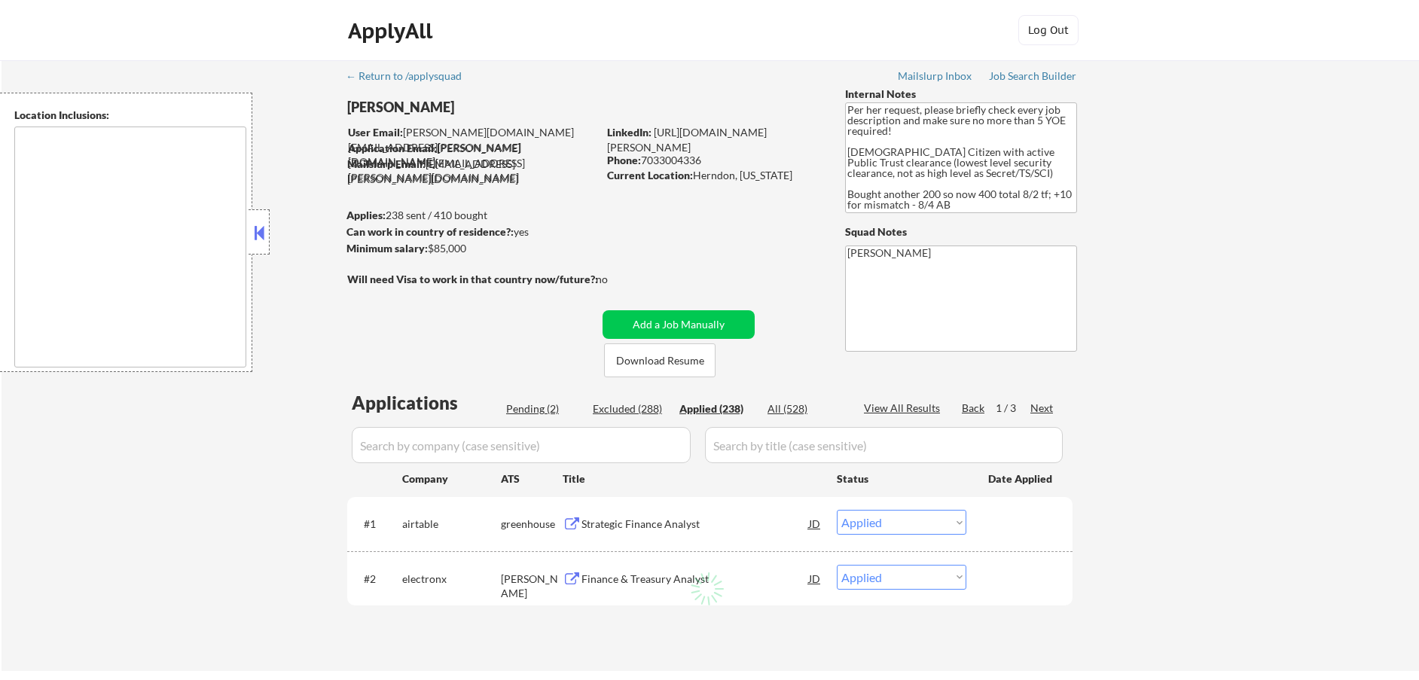
select select ""applied""
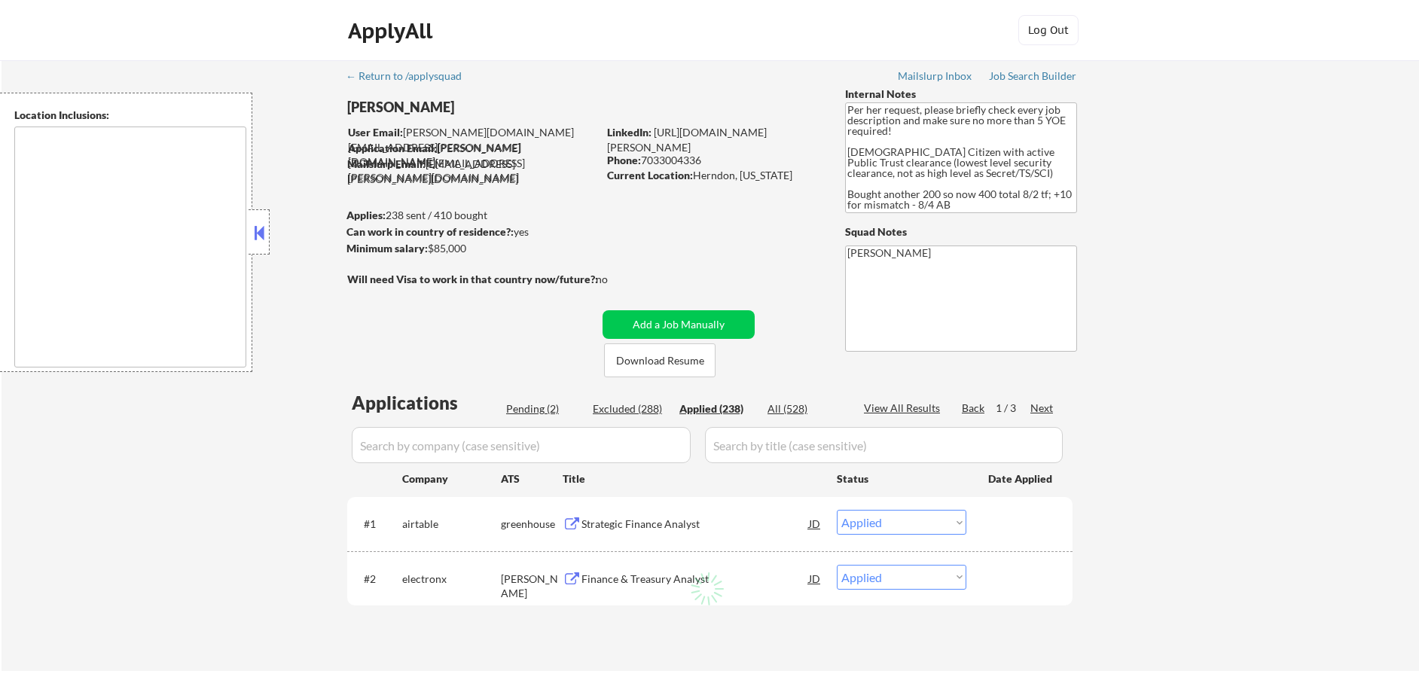
select select ""applied""
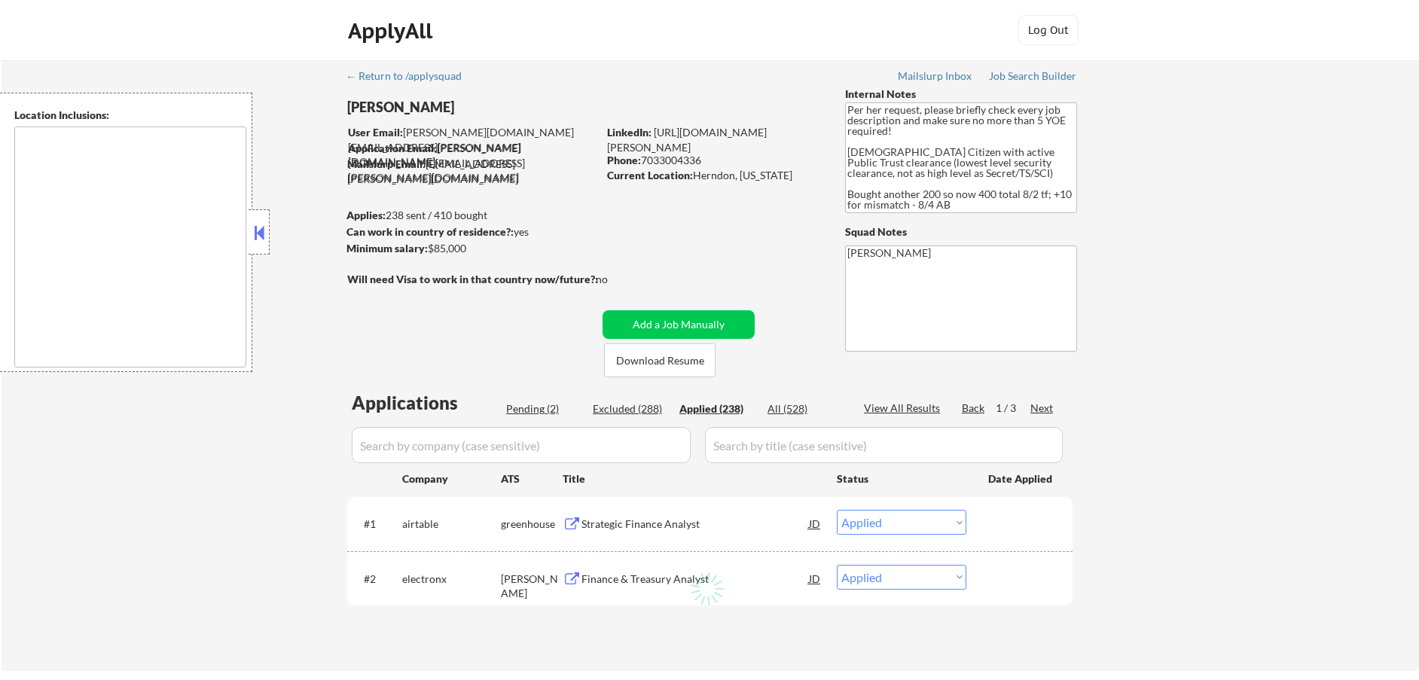
select select ""applied""
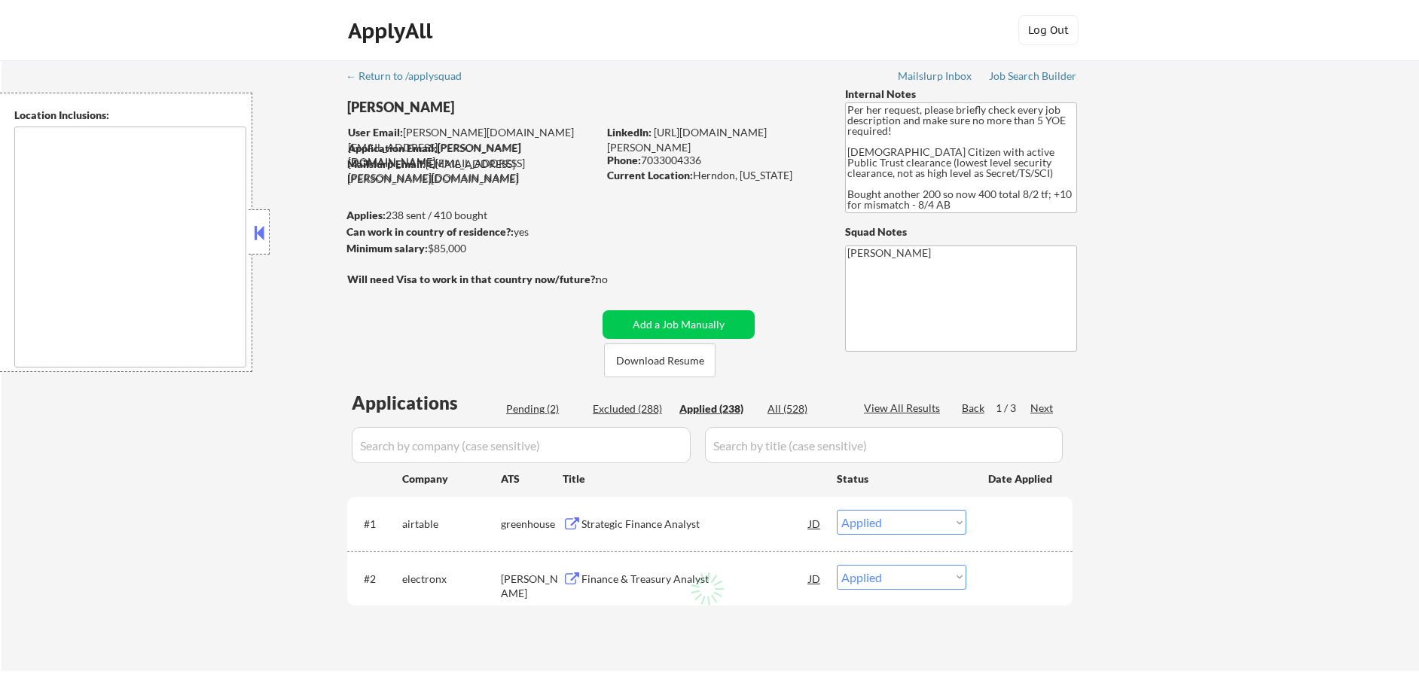
select select ""applied""
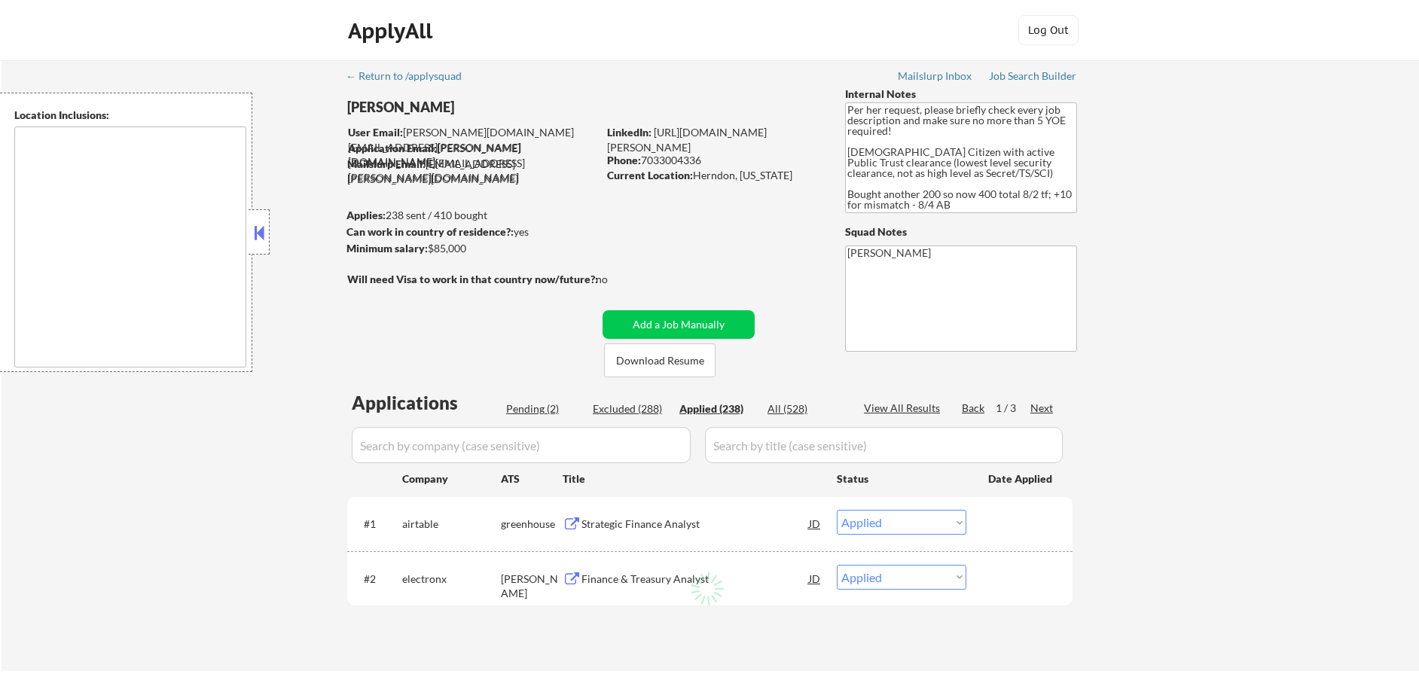
select select ""applied""
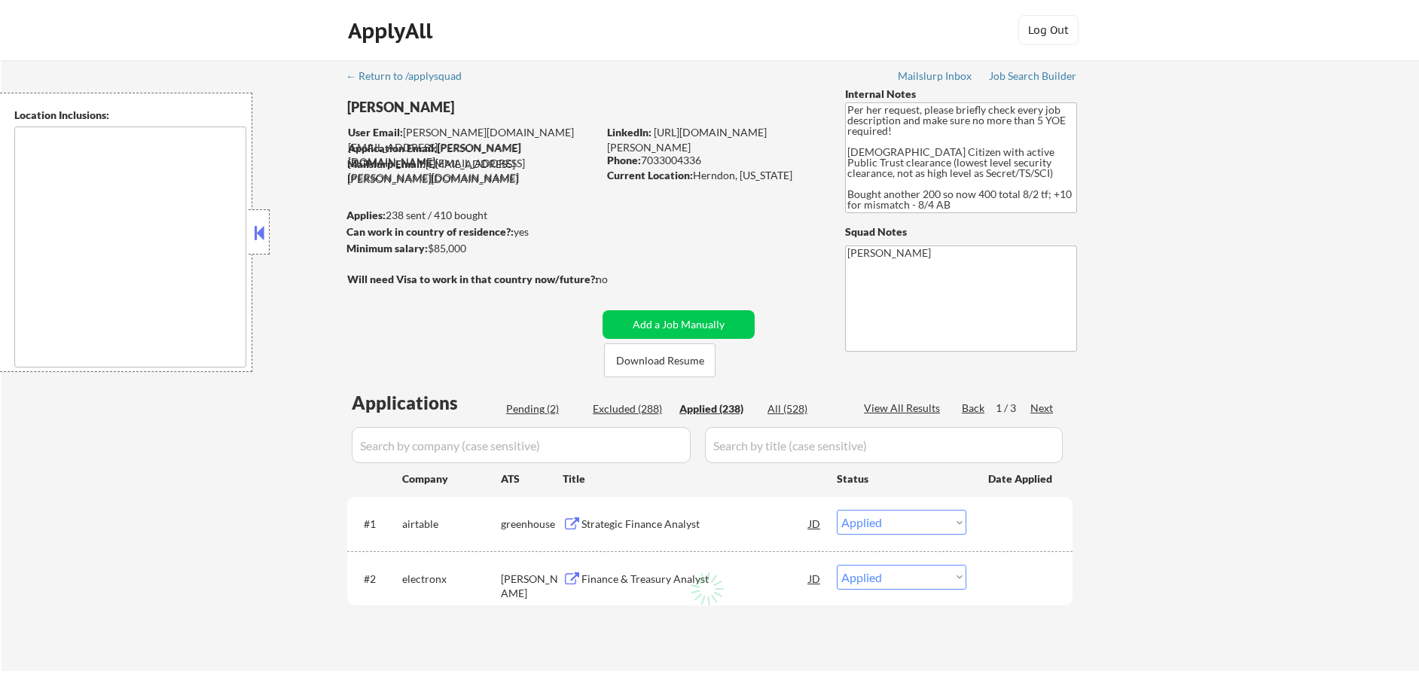
select select ""applied""
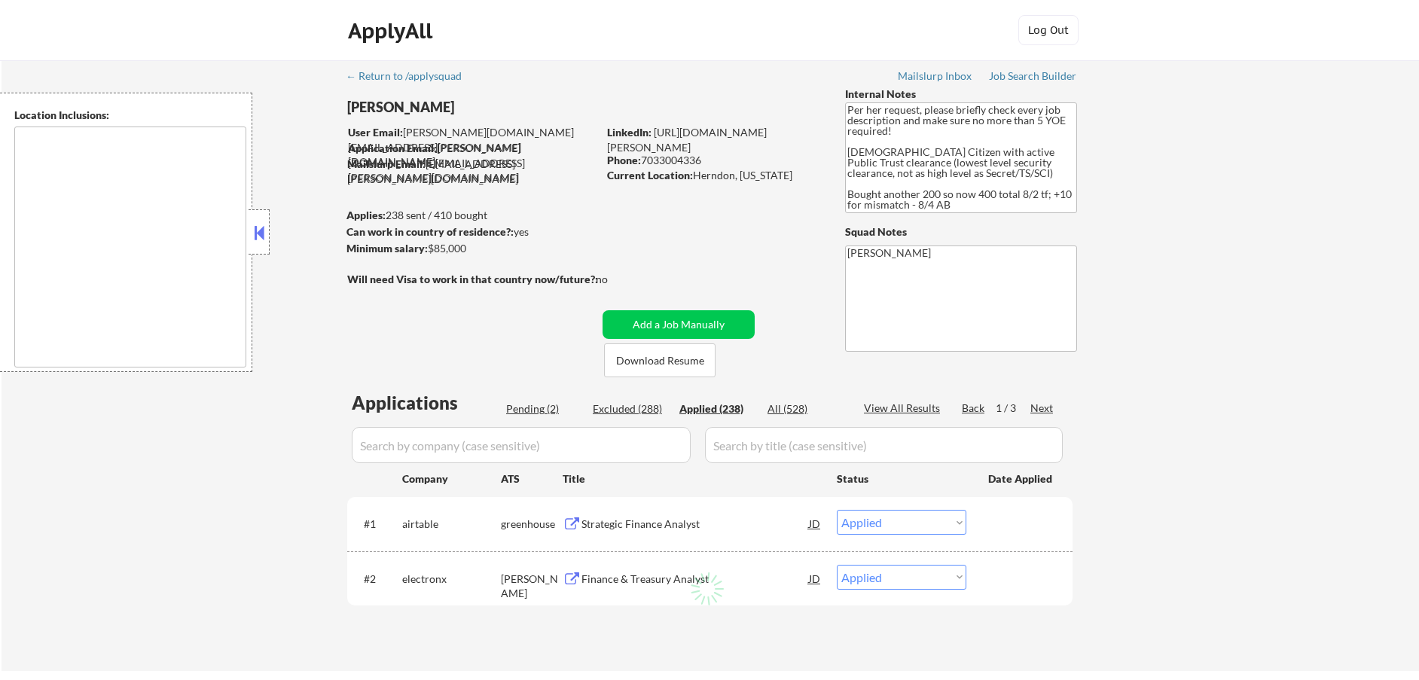
select select ""applied""
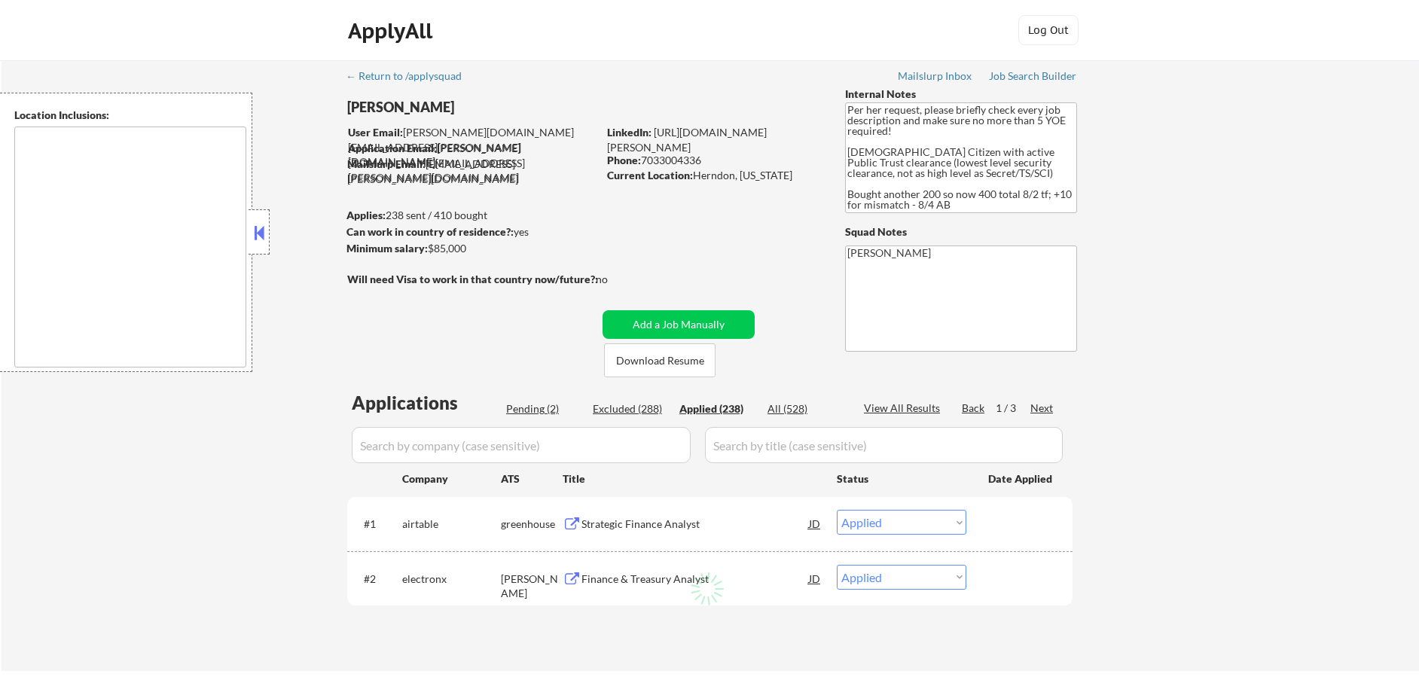
select select ""applied""
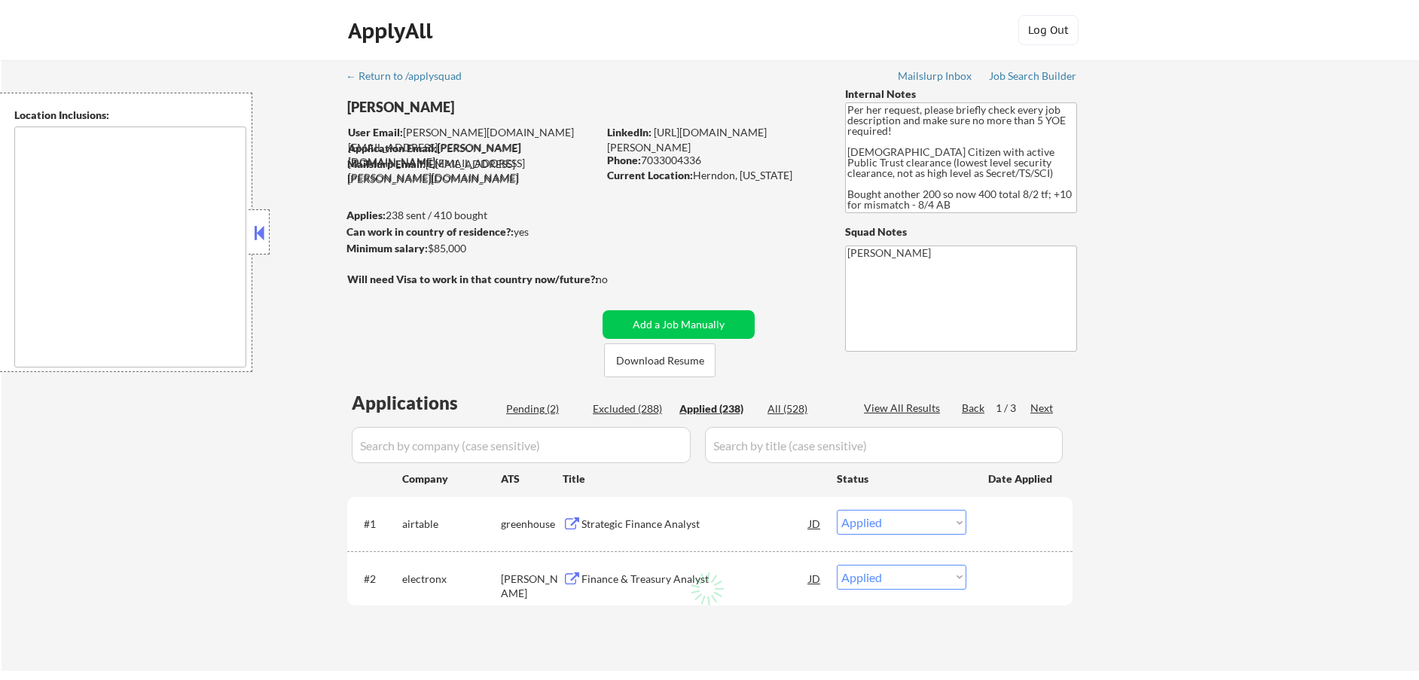
select select ""applied""
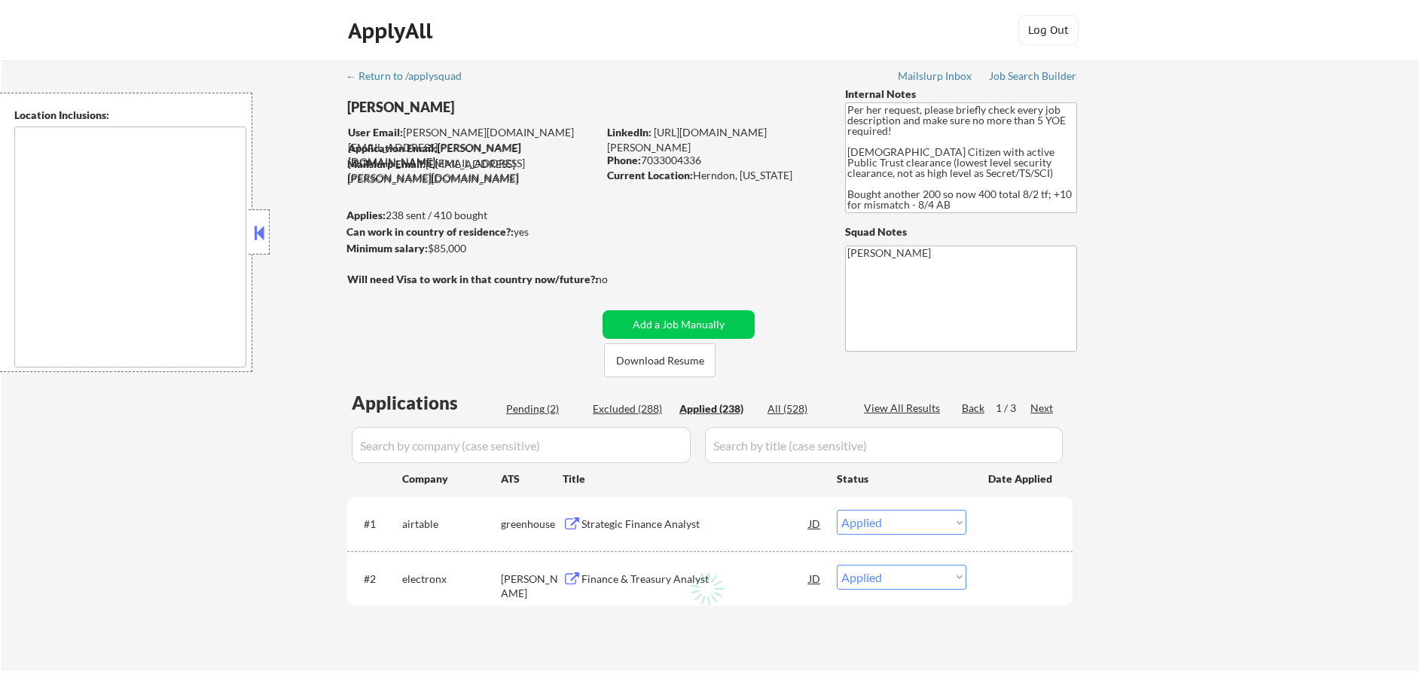
select select ""applied""
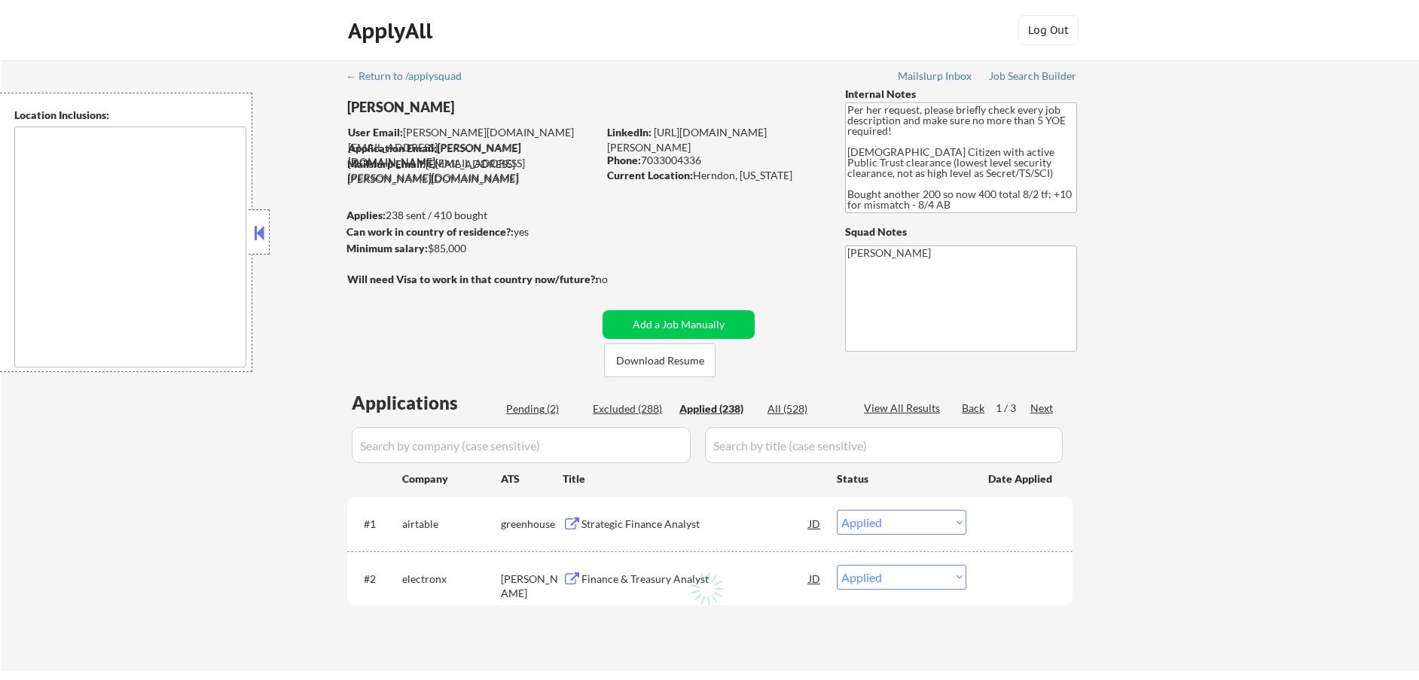
select select ""applied""
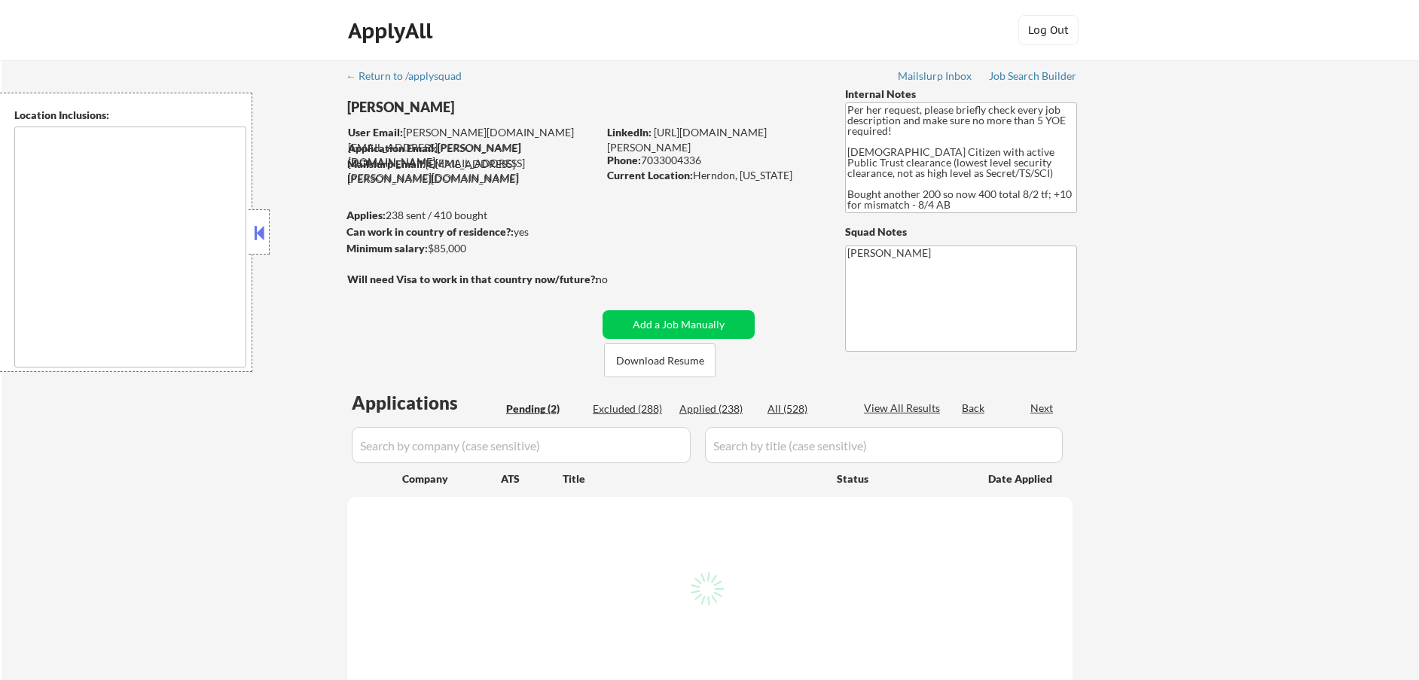
select select ""pending""
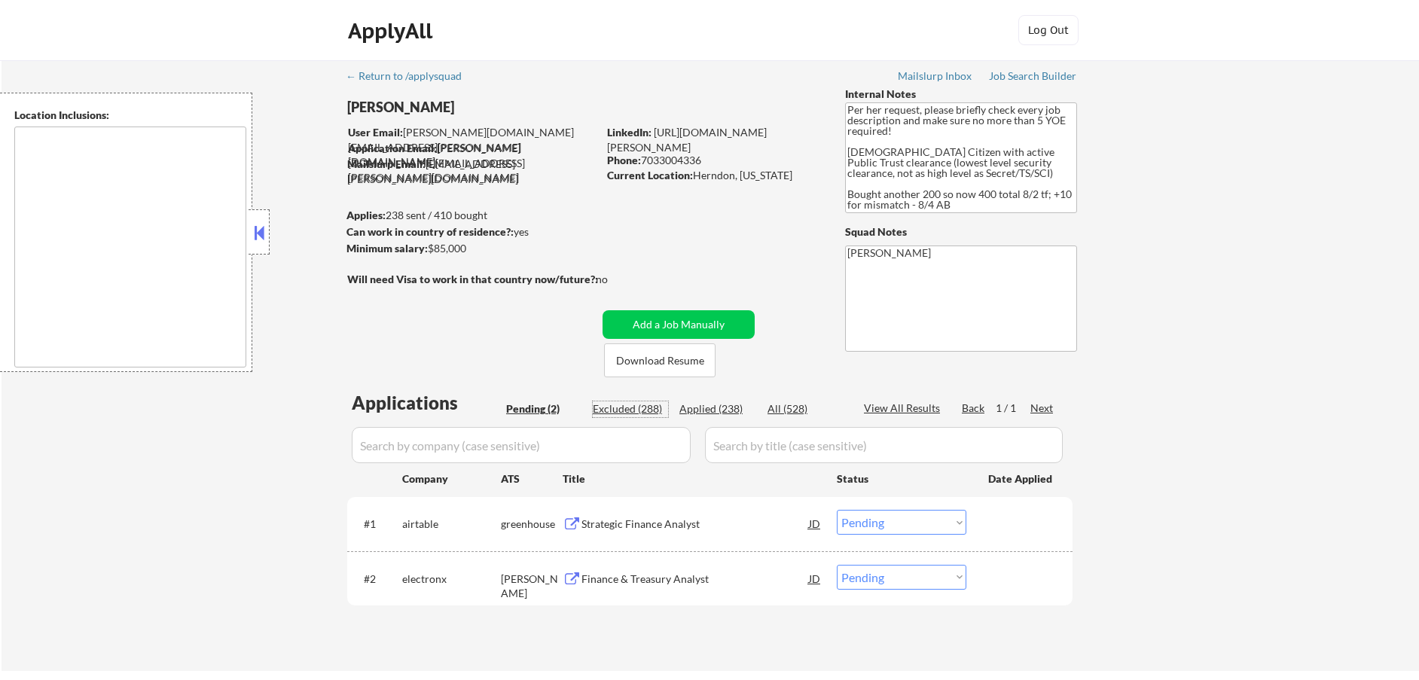
click at [621, 411] on div "Excluded (288)" at bounding box center [630, 408] width 75 height 15
select select ""excluded__other_""
select select ""excluded__salary_""
select select ""excluded__location_""
select select ""excluded__expired_""
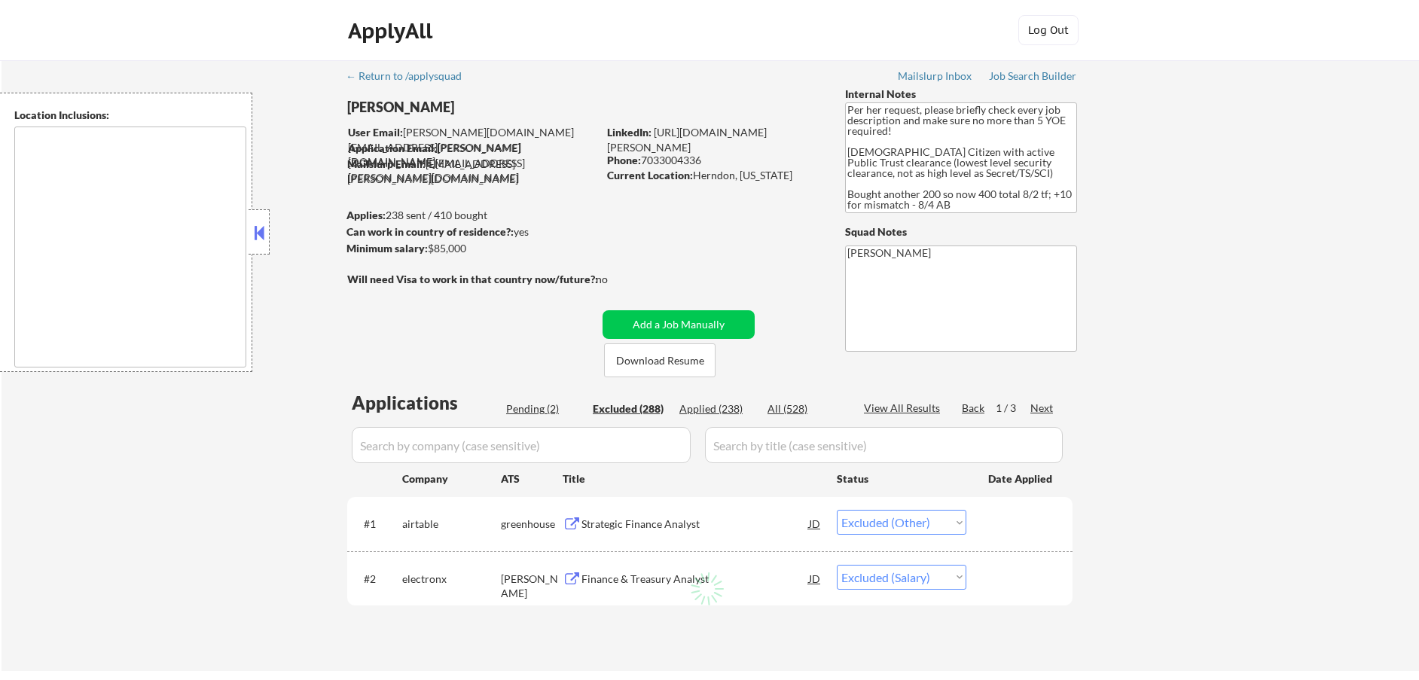
select select ""excluded__location_""
select select ""excluded""
select select ""excluded__expired_""
select select ""excluded""
select select ""excluded__location_""
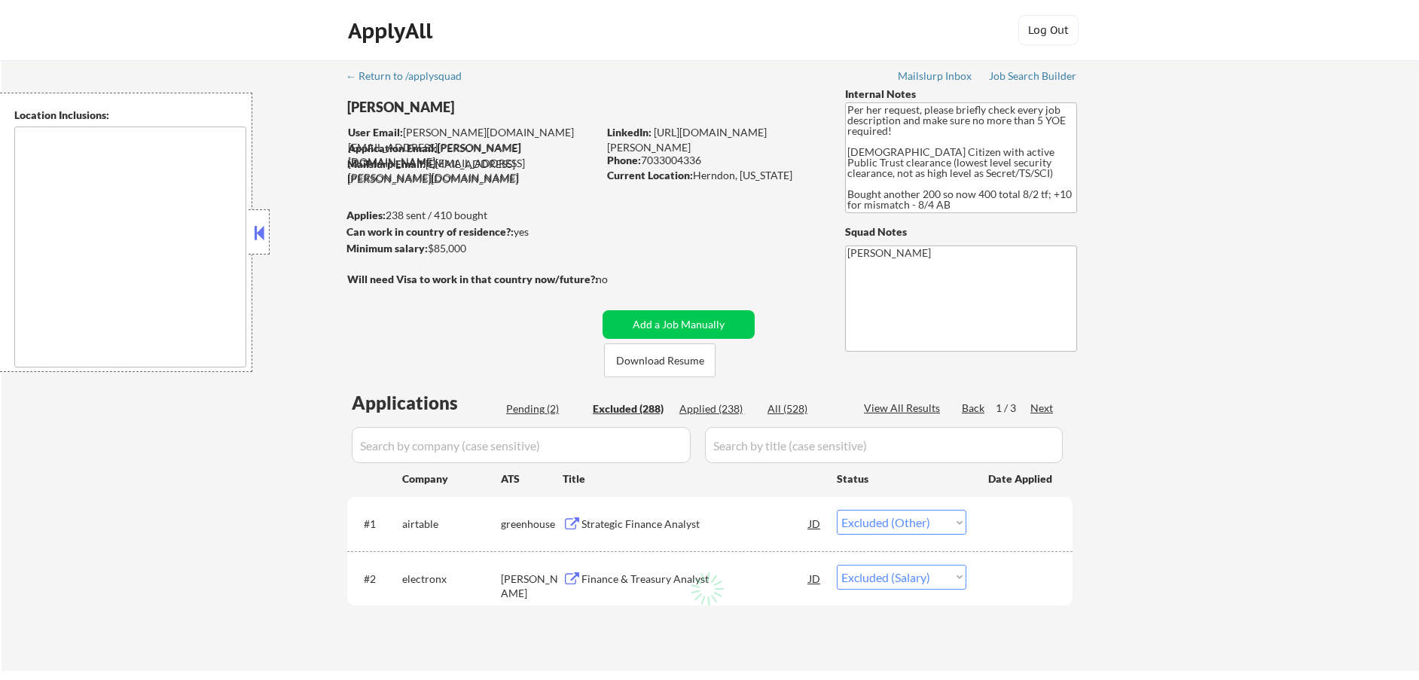
select select ""excluded__location_""
select select ""excluded__other_""
select select ""excluded__salary_""
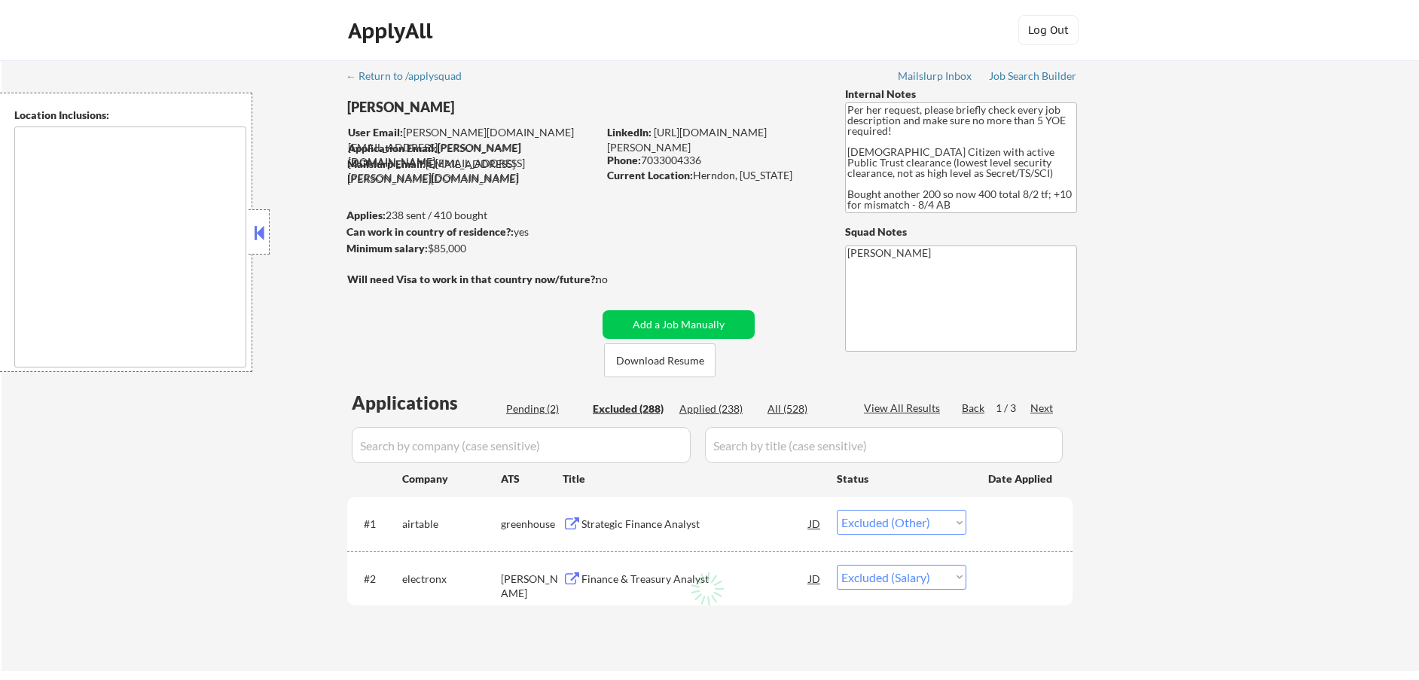
select select ""excluded__expired_""
select select ""excluded""
select select ""excluded__other_""
select select ""excluded__expired_""
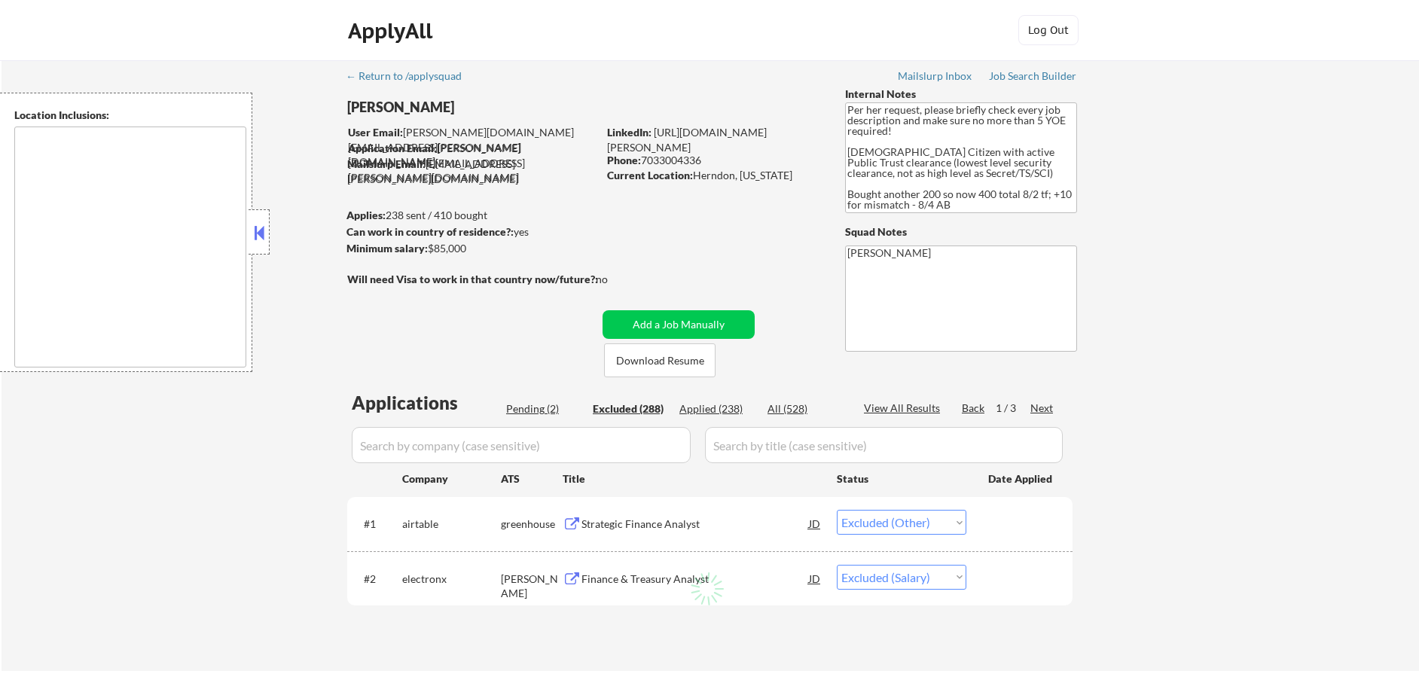
select select ""excluded__salary_""
select select ""excluded""
select select ""excluded__location_""
select select ""excluded__other_""
select select ""excluded""
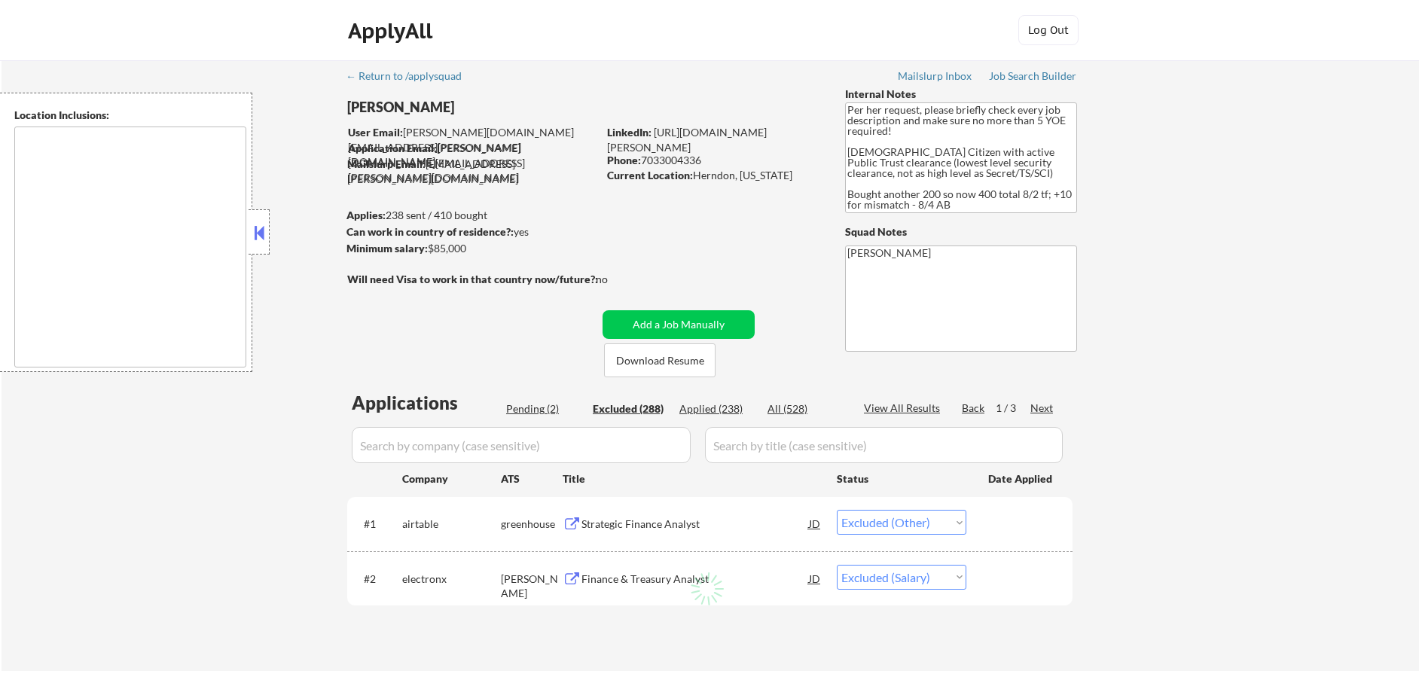
select select ""excluded__other_""
select select ""excluded__expired_""
select select ""excluded""
select select ""excluded__location_""
select select ""excluded__expired_""
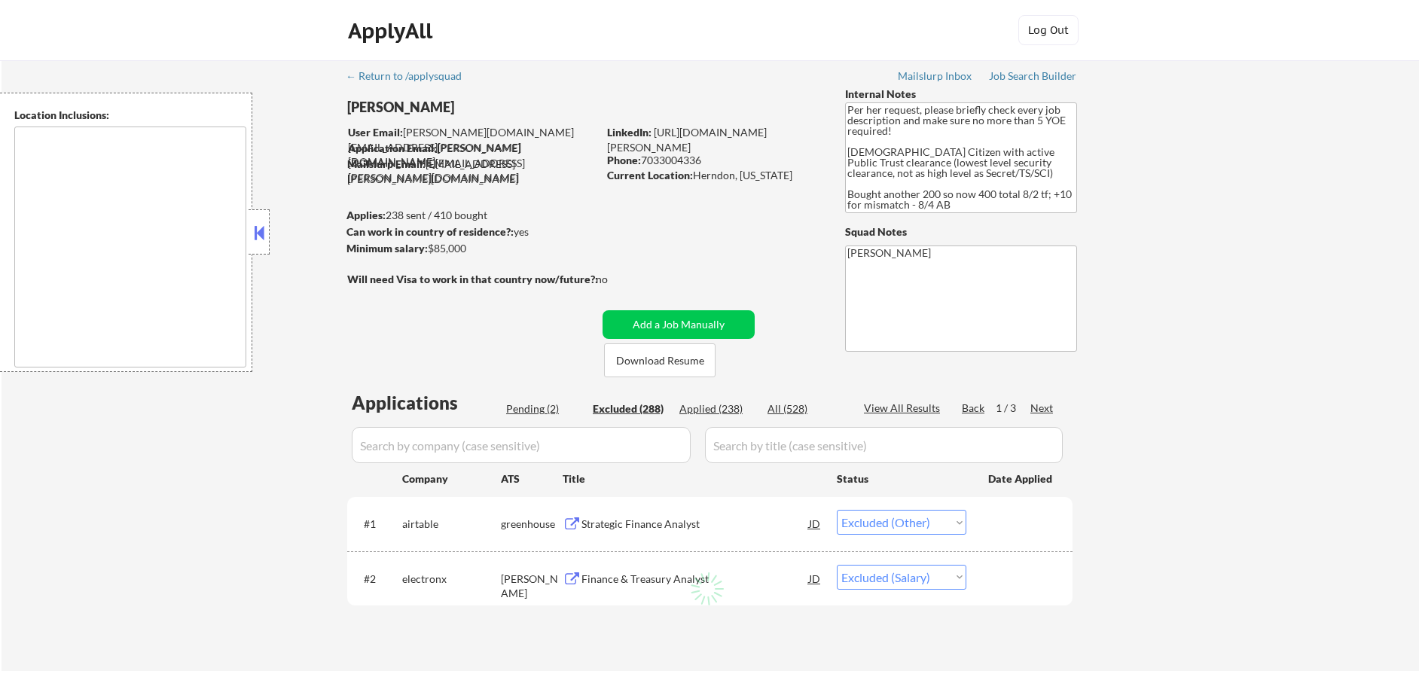
select select ""excluded__expired_""
select select ""excluded__location_""
select select ""excluded__expired_""
select select ""excluded__location_""
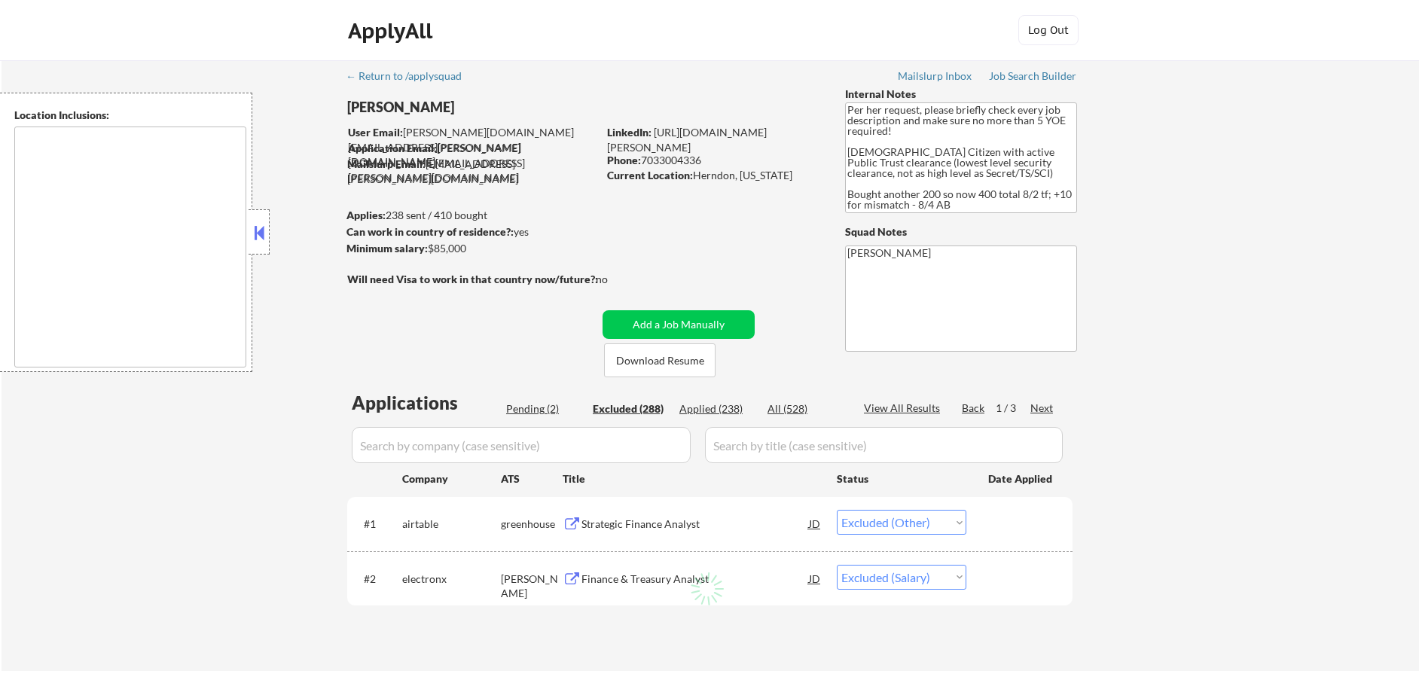
select select ""excluded__expired_""
select select ""excluded""
select select ""excluded__salary_""
select select ""excluded__location_""
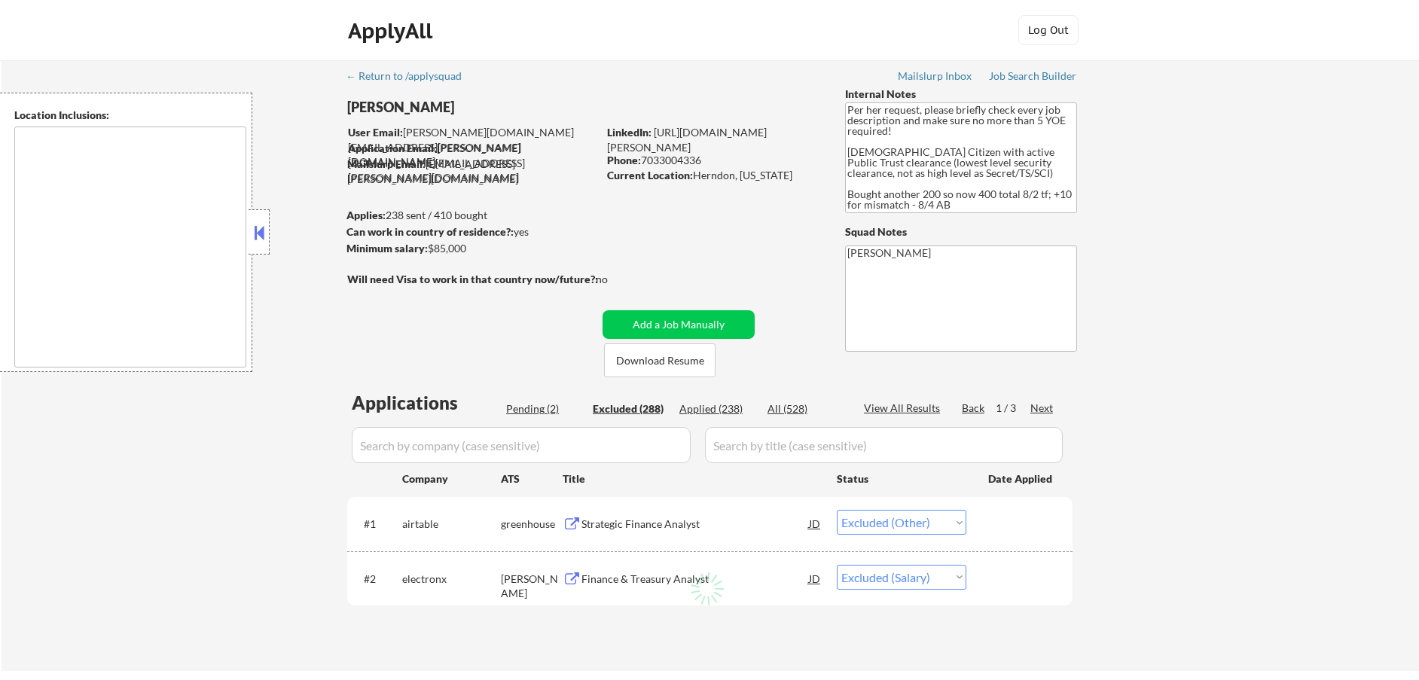
select select ""excluded""
select select ""excluded__location_""
select select ""excluded__expired_""
select select ""excluded__salary_""
select select ""excluded""
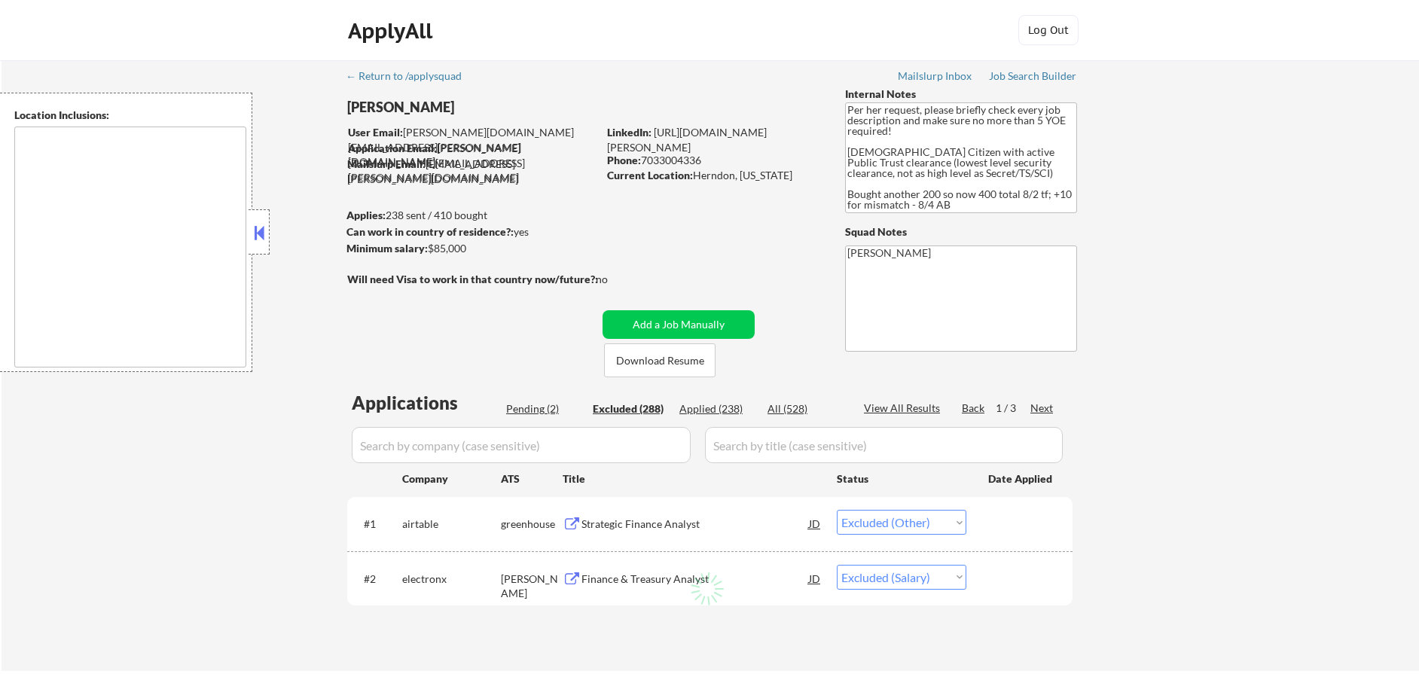
select select ""excluded__expired_""
select select ""excluded__salary_""
select select ""excluded__location_""
select select ""excluded""
select select ""excluded__expired_""
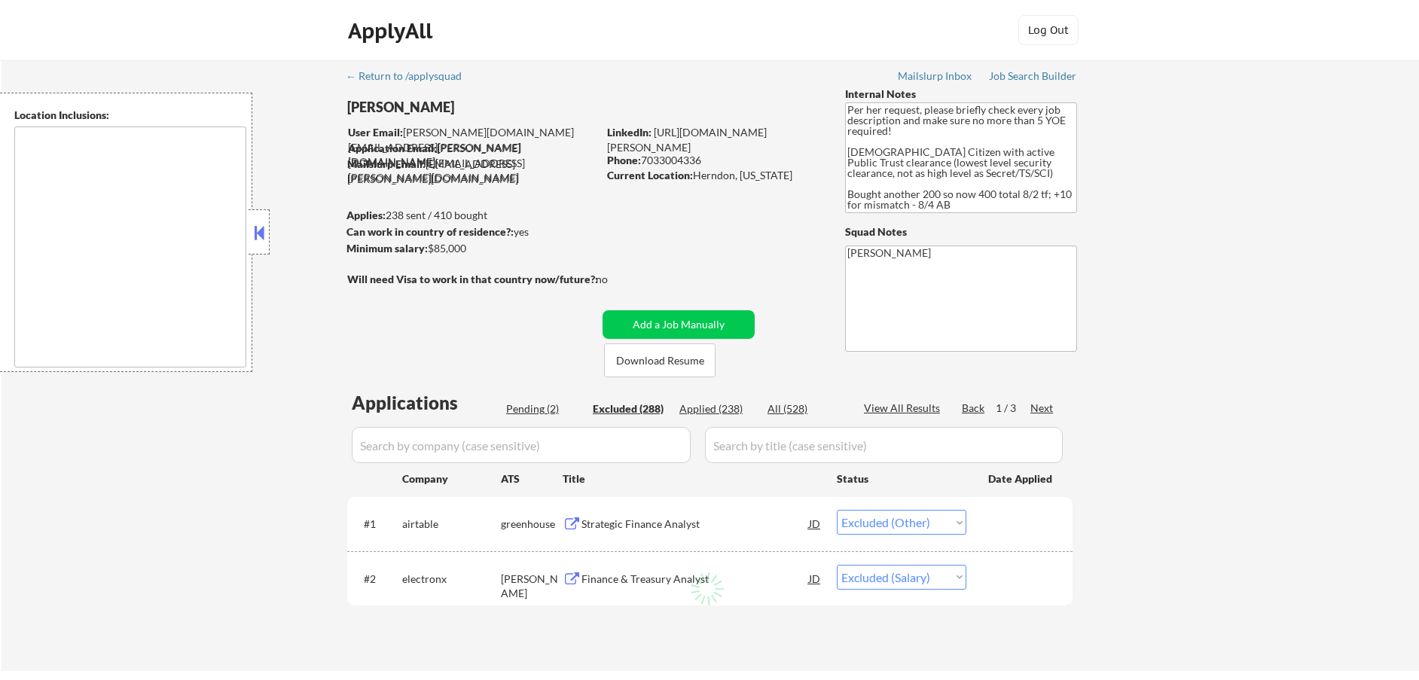
select select ""excluded__location_""
select select ""excluded__expired_""
select select ""excluded__location_""
select select ""excluded__salary_""
select select ""excluded__location_""
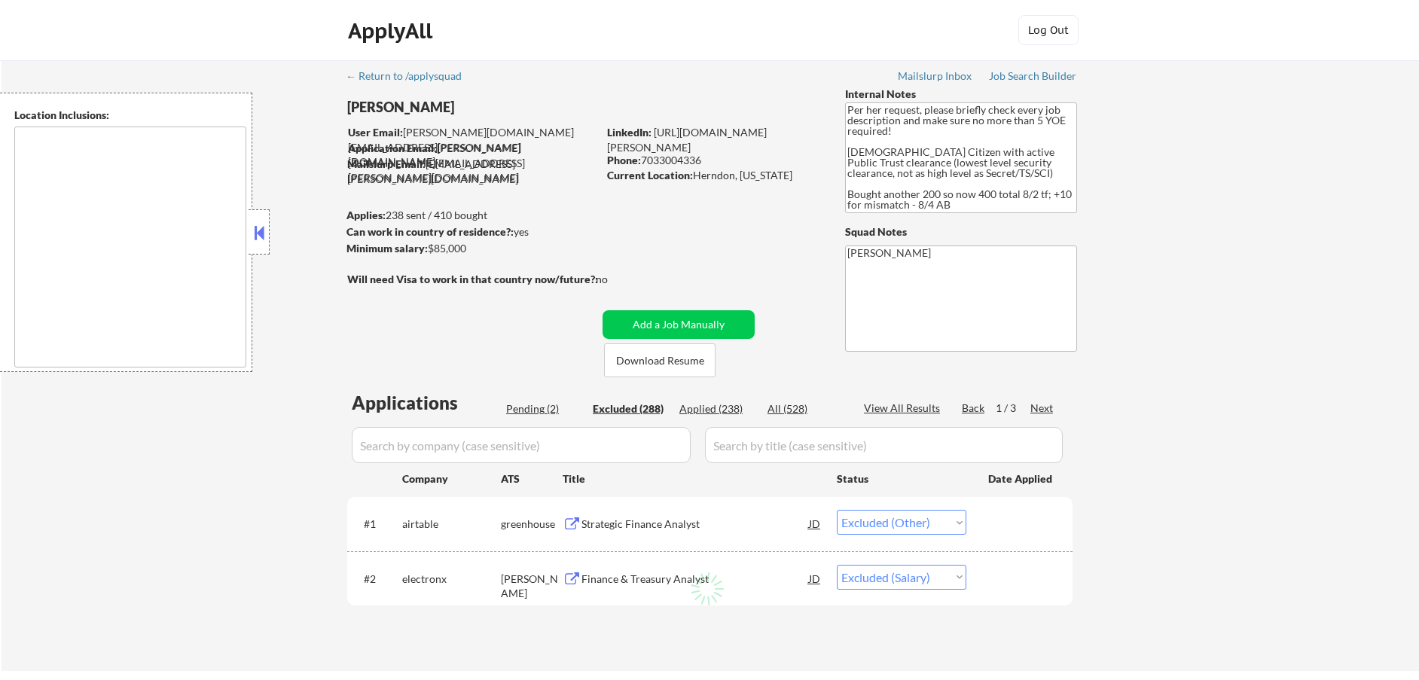
select select ""excluded__location_""
select select ""excluded""
select select ""excluded__expired_""
select select ""excluded""
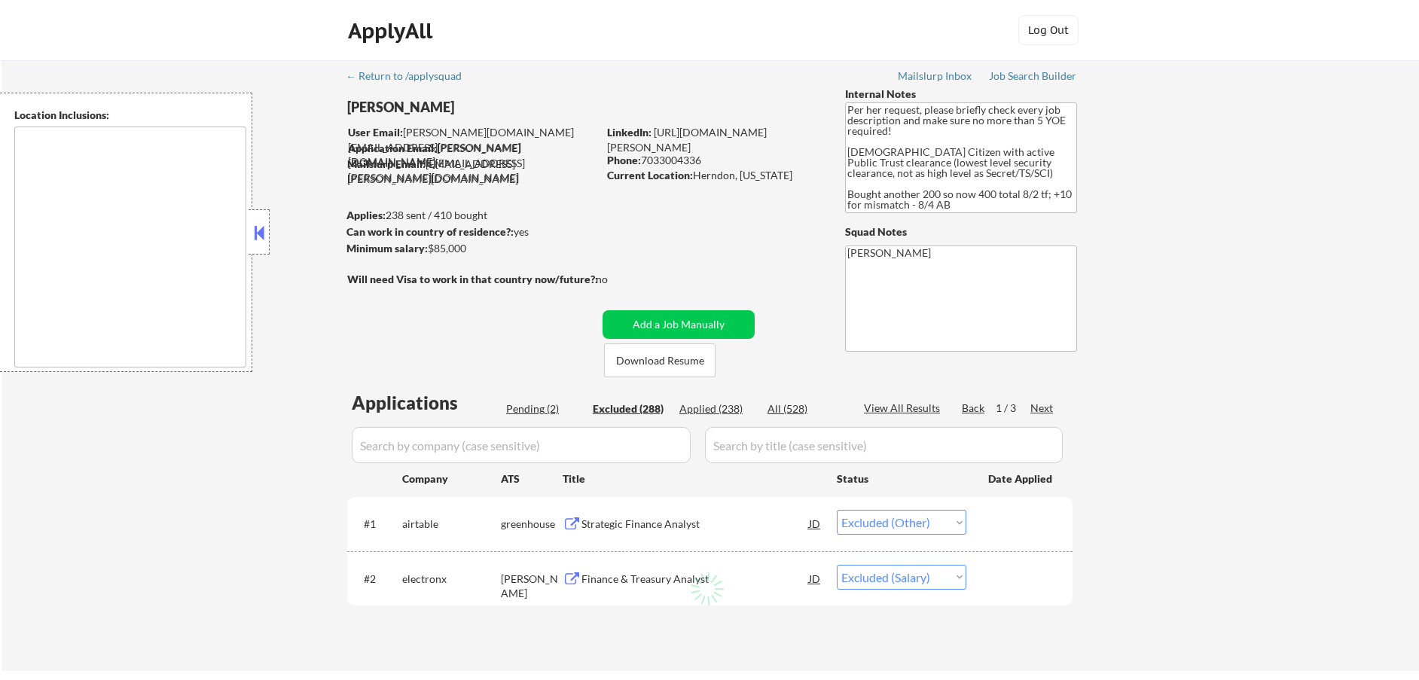
select select ""excluded__expired_""
select select ""excluded__salary_""
select select ""excluded__expired_""
select select ""excluded__location_""
select select ""excluded__expired_""
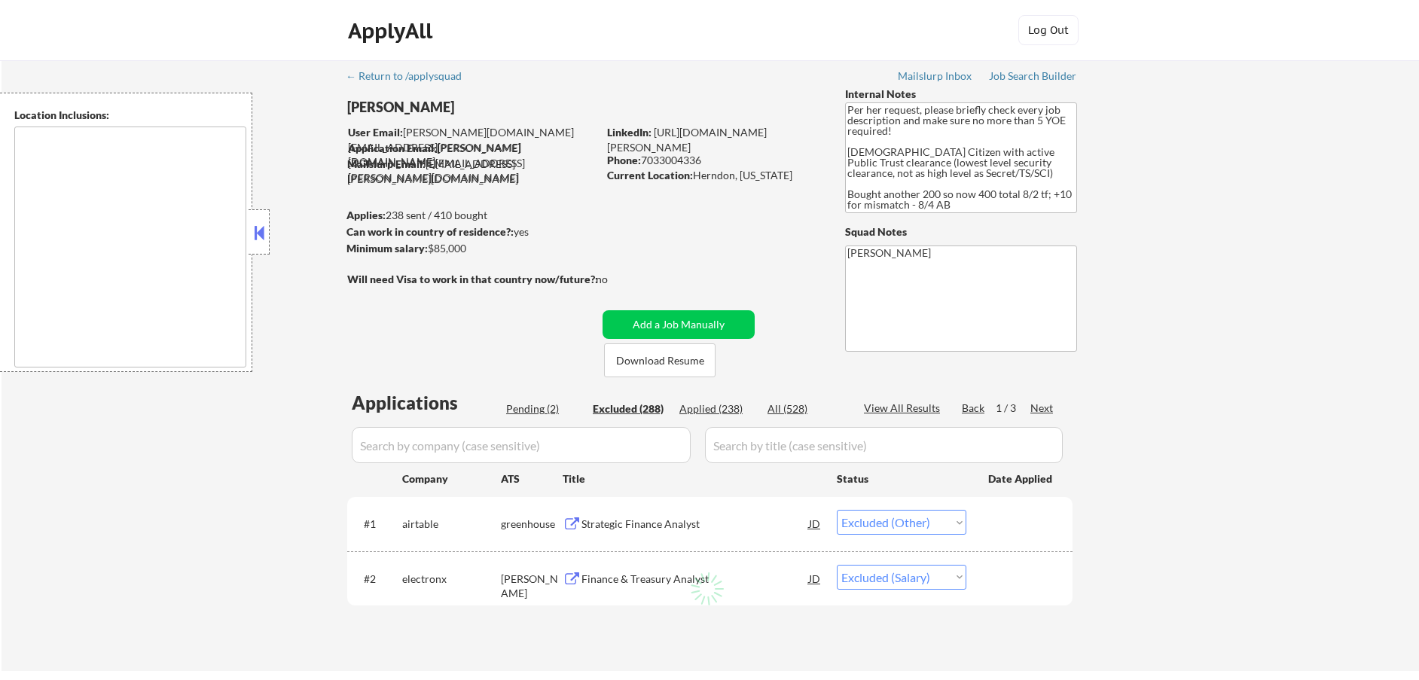
select select ""excluded""
select select ""excluded__location_""
select select ""excluded__expired_""
select select ""excluded__other_""
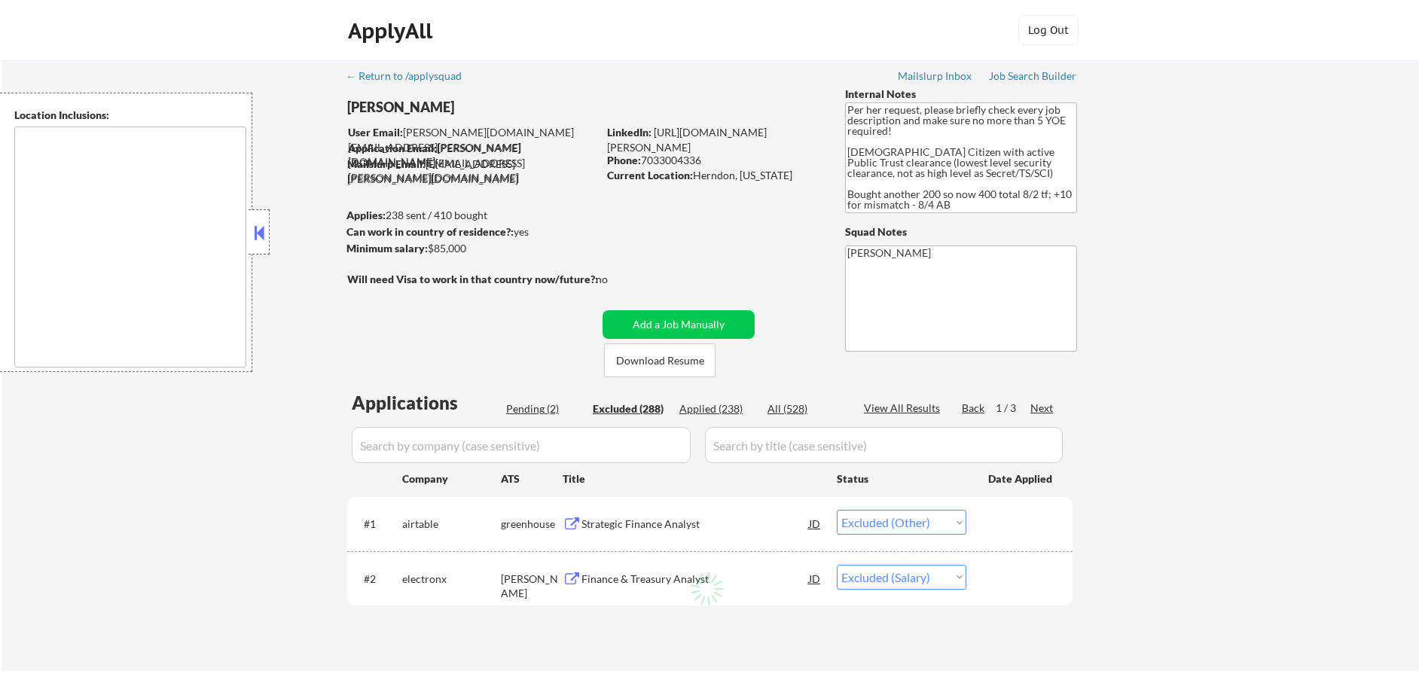
select select ""excluded__location_""
select select ""excluded__other_""
select select ""excluded__location_""
select select ""excluded__expired_""
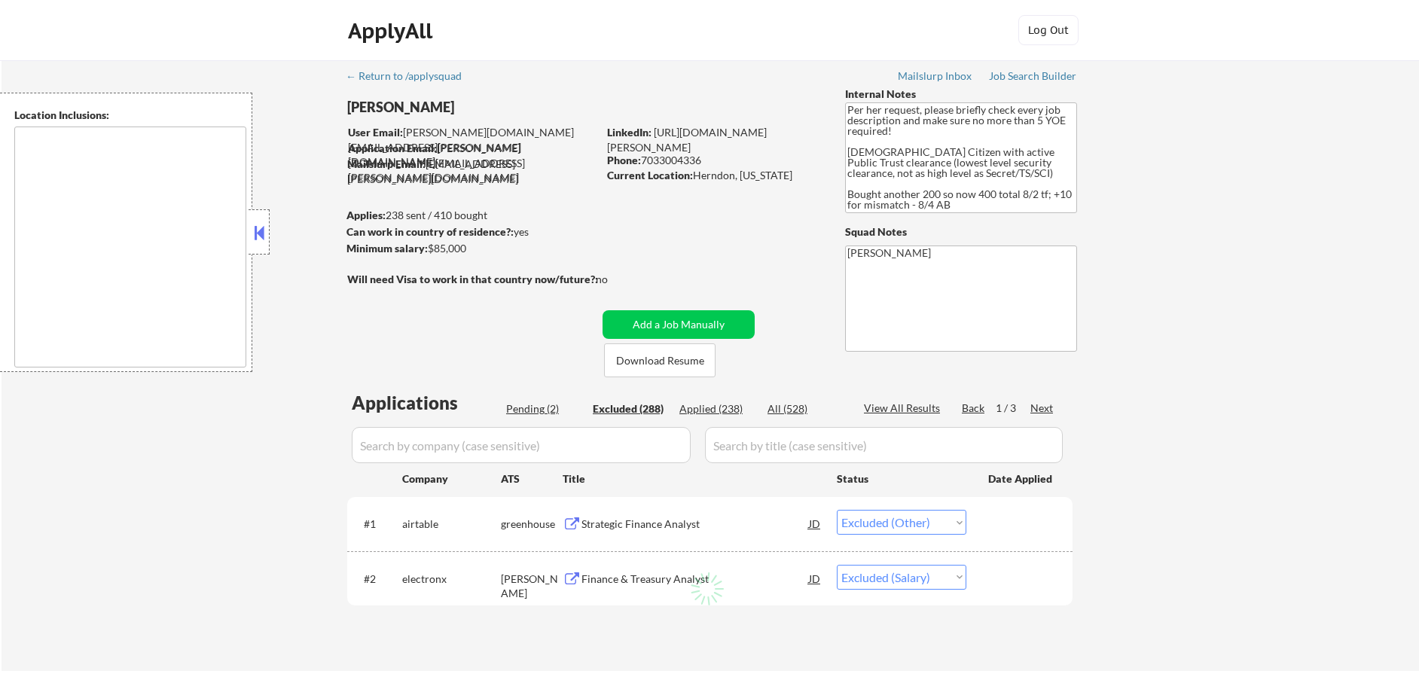
select select ""excluded""
select select ""excluded__other_""
select select ""excluded__location_""
select select ""excluded__other_""
select select ""excluded__salary_""
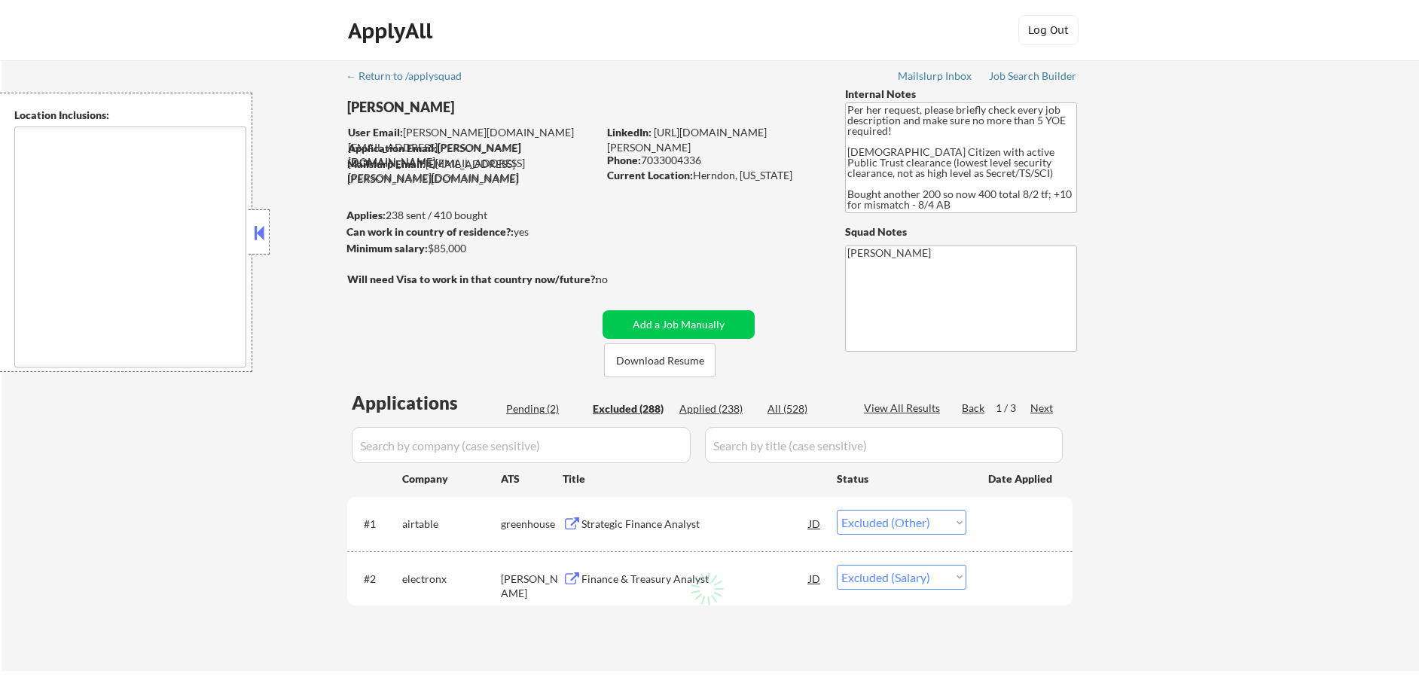
select select ""excluded__expired_""
select select ""excluded__location_""
select select ""excluded__expired_""
select select ""excluded__location_""
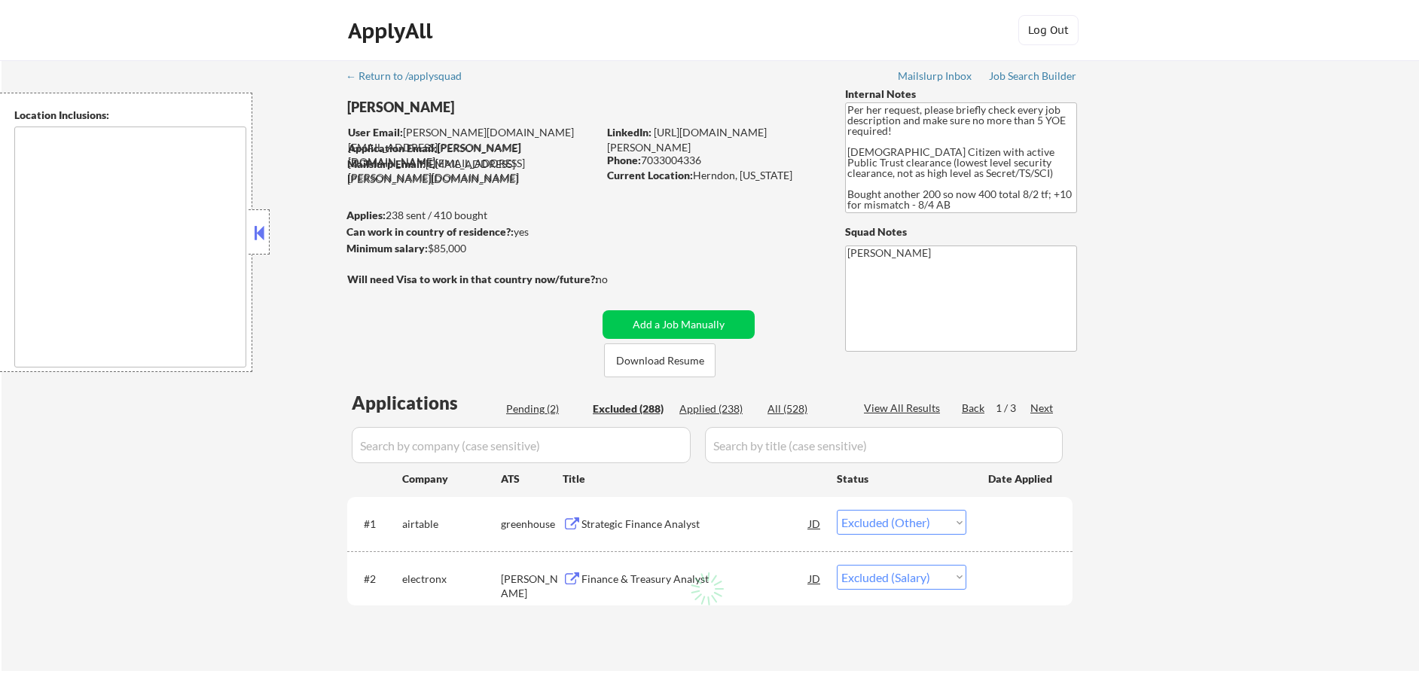
select select ""excluded__location_""
select select ""excluded__salary_""
select select ""excluded__location_""
select select ""excluded__expired_""
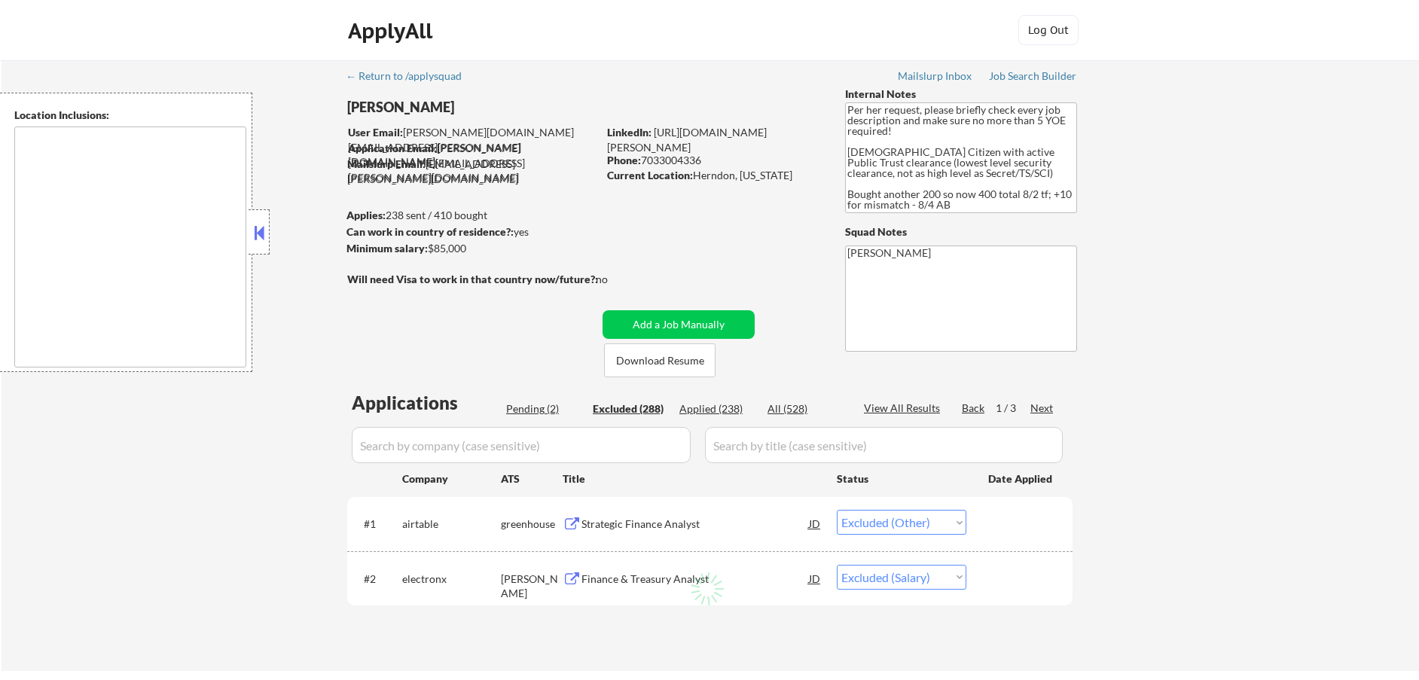
select select ""excluded""
select select ""excluded__location_""
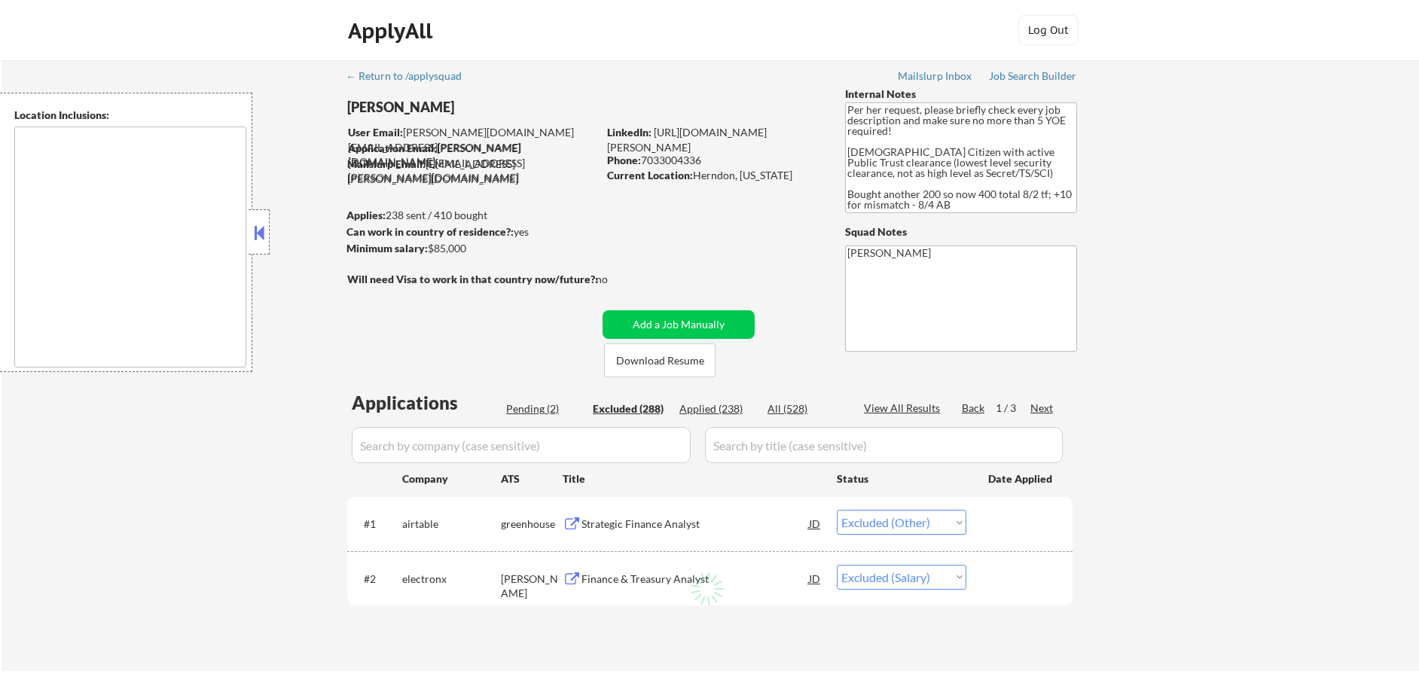
select select ""excluded__expired_""
select select ""excluded""
select select ""excluded__location_""
select select ""excluded__salary_""
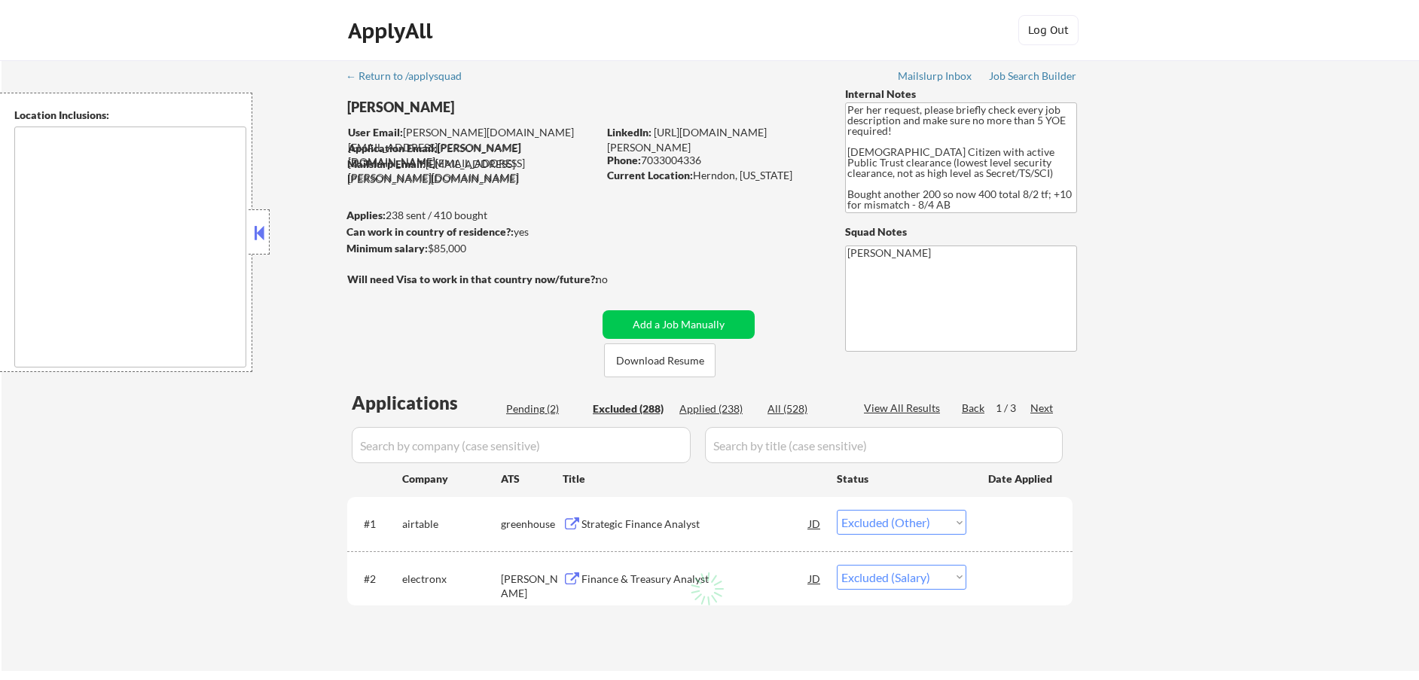
select select ""excluded__location_""
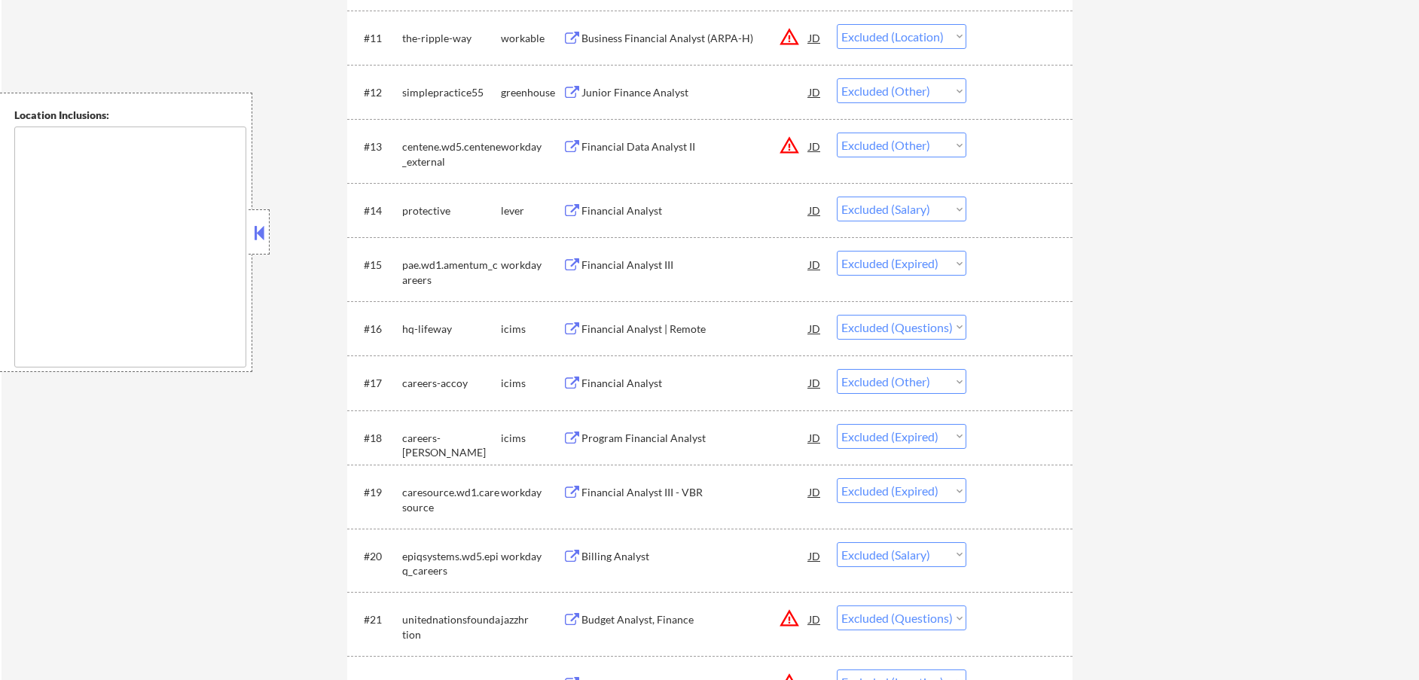
scroll to position [1060, 0]
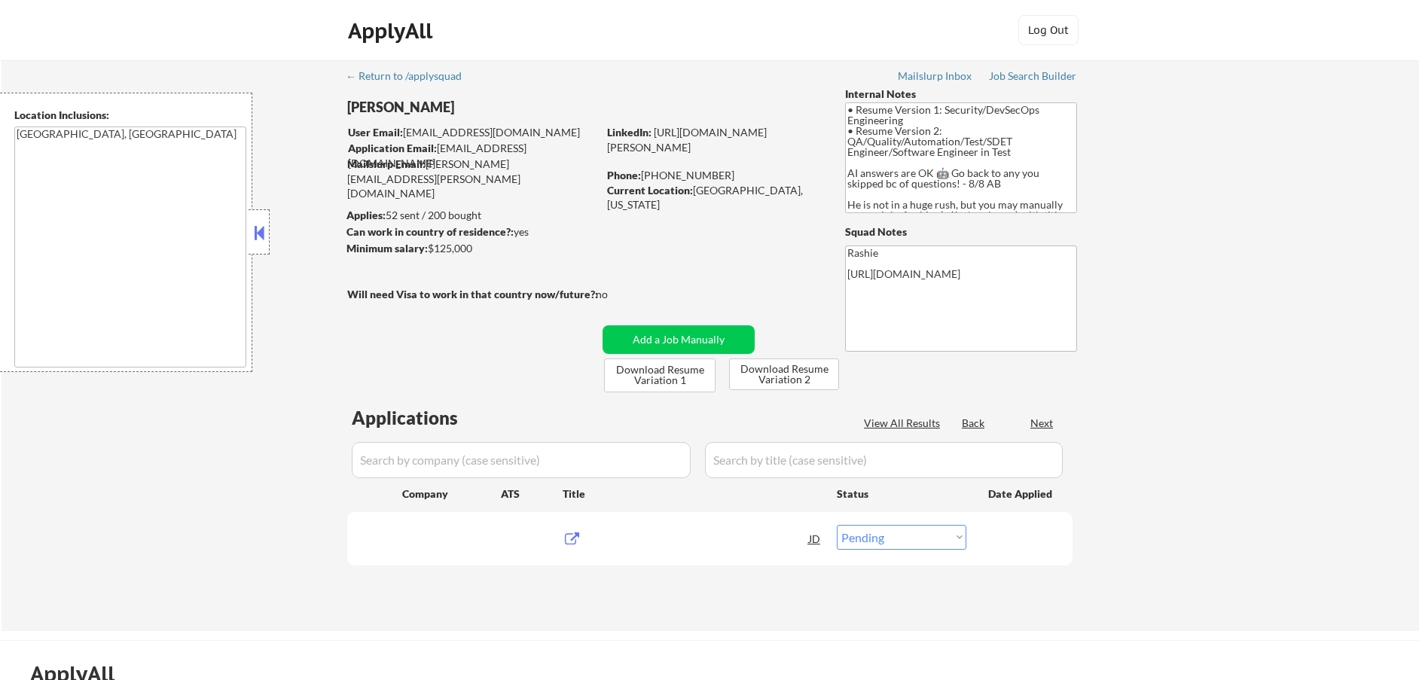
select select ""pending""
